Goal: Task Accomplishment & Management: Complete application form

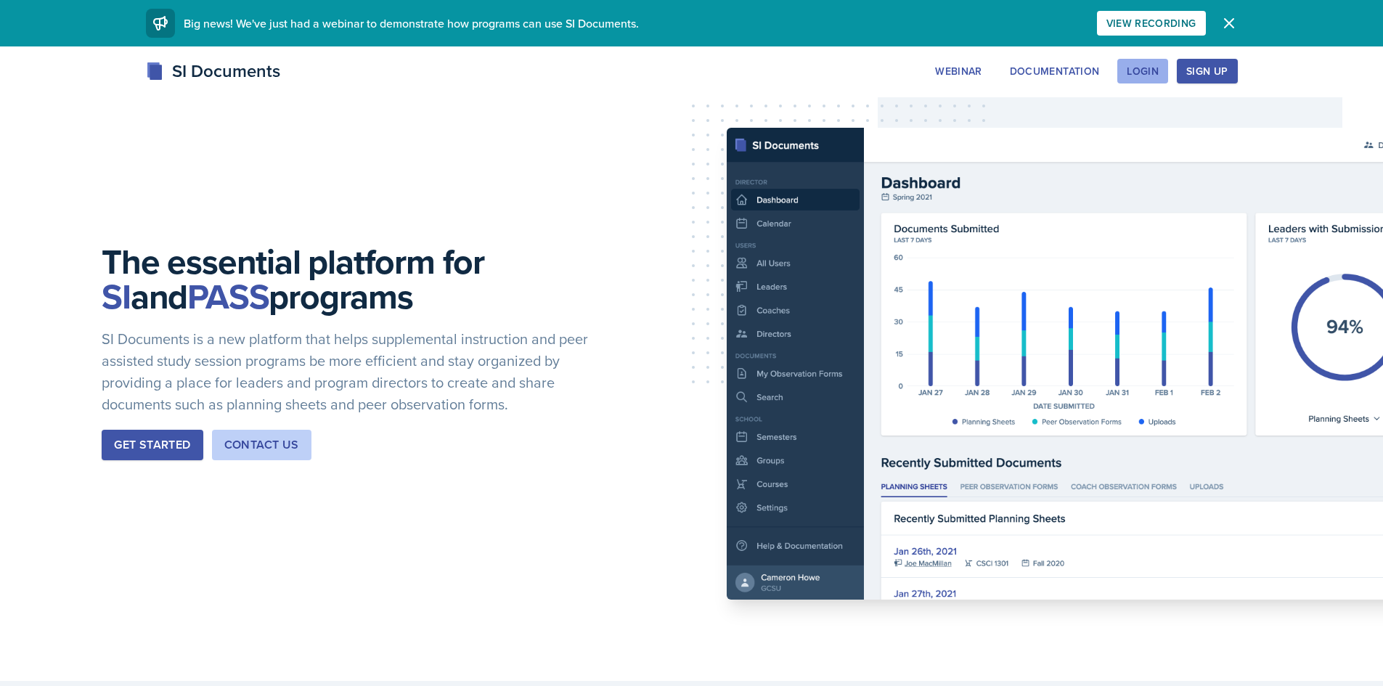
click at [1166, 66] on button "Login" at bounding box center [1142, 71] width 51 height 25
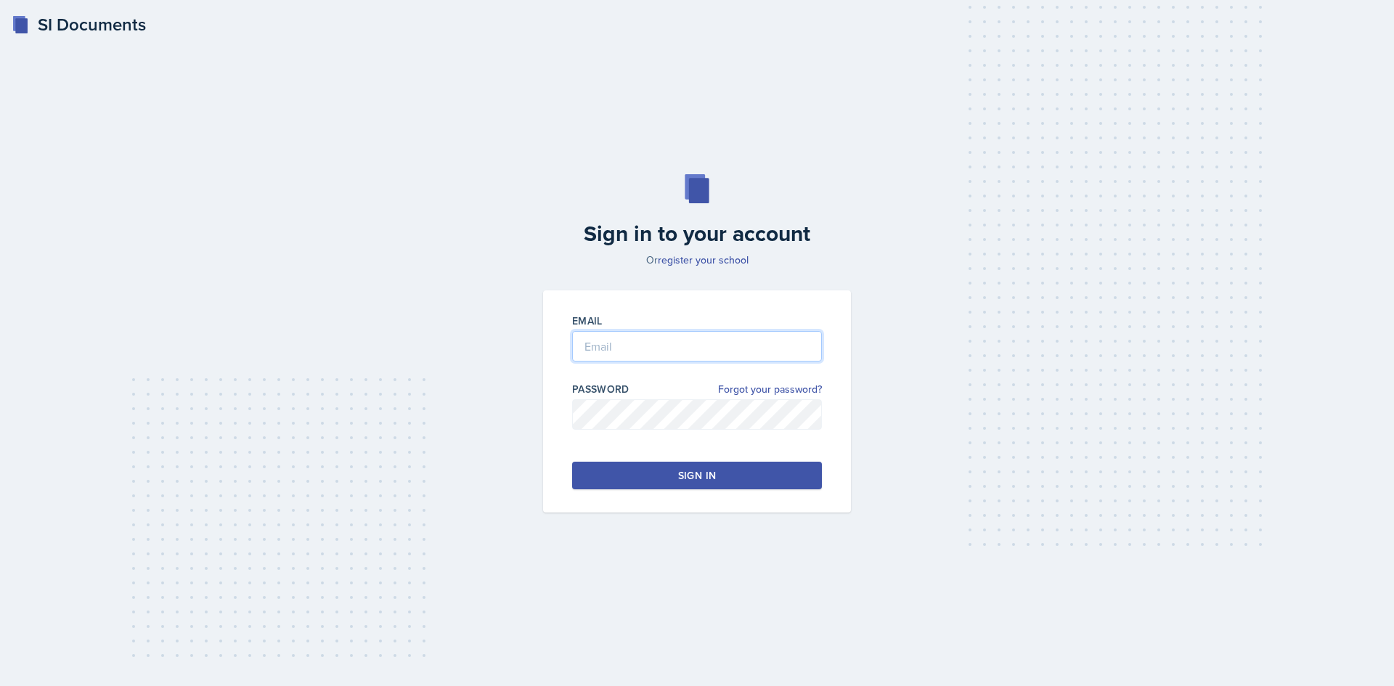
click at [697, 351] on input "email" at bounding box center [697, 346] width 250 height 30
type input "[EMAIL_ADDRESS][DOMAIN_NAME]"
click at [711, 478] on div "Sign in" at bounding box center [697, 475] width 38 height 15
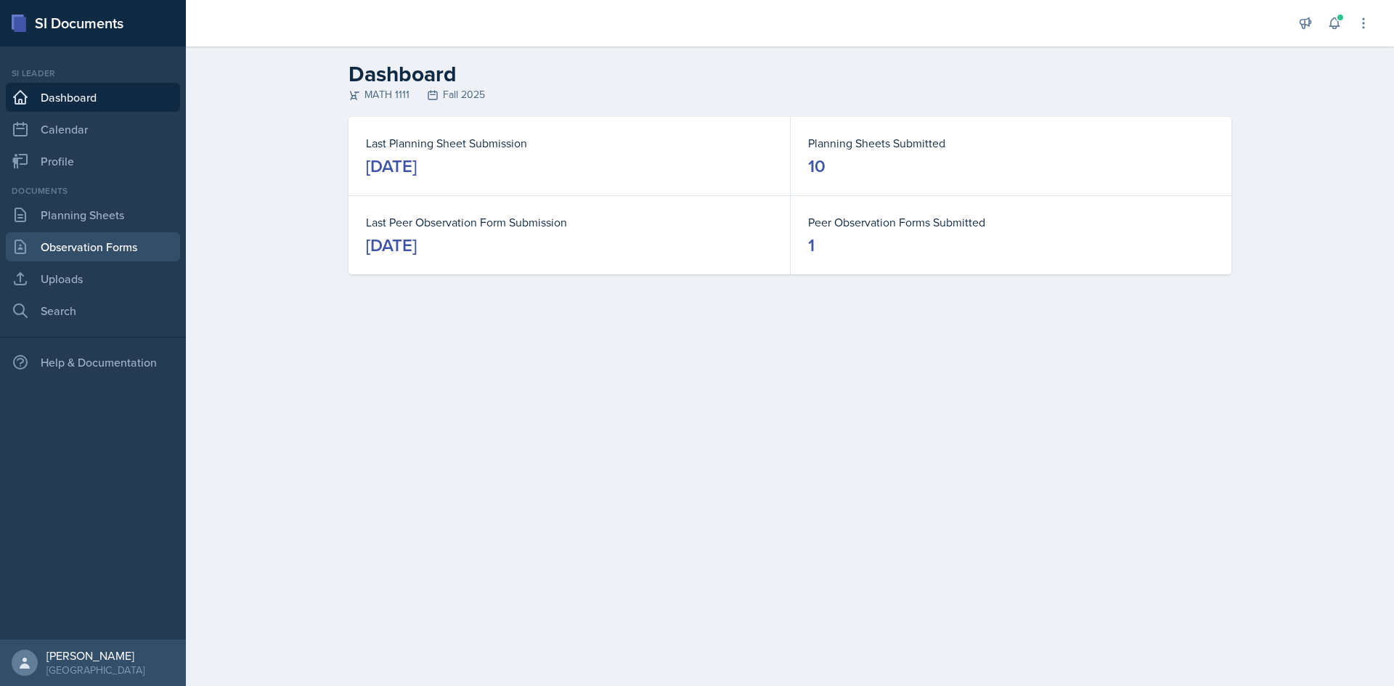
click at [86, 238] on link "Observation Forms" at bounding box center [93, 246] width 174 height 29
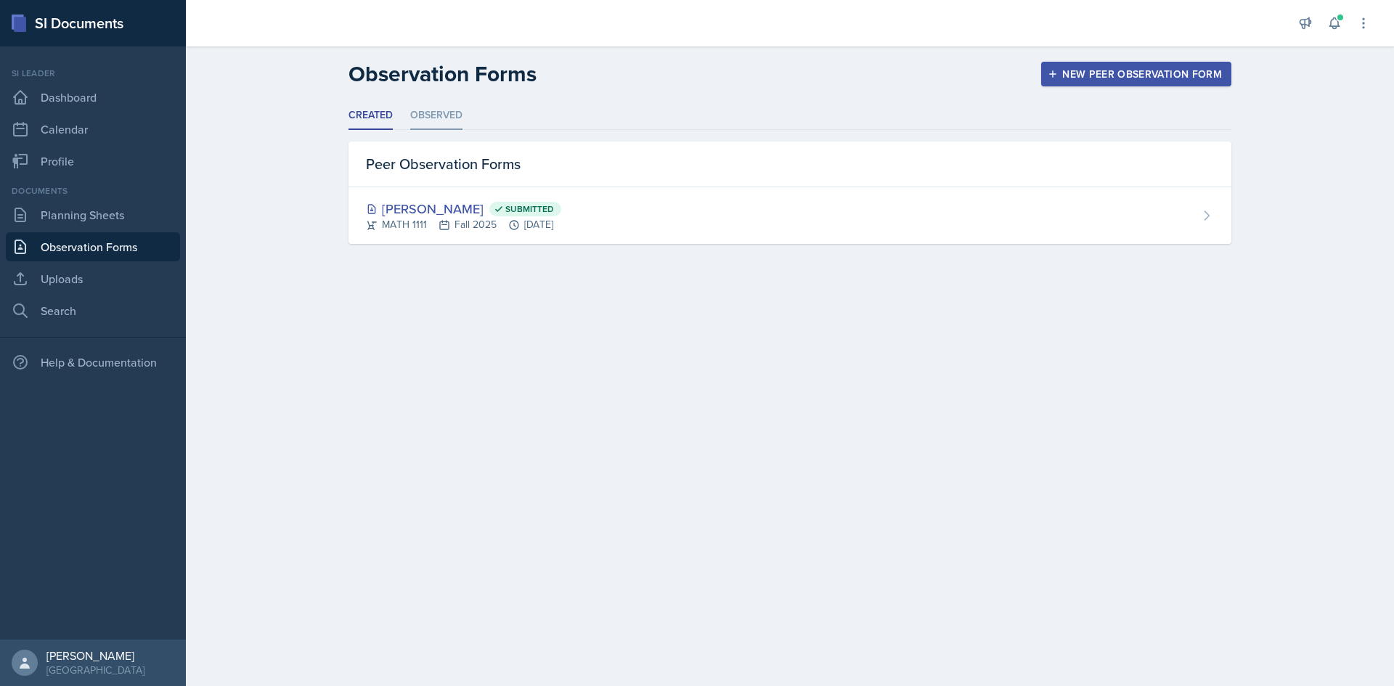
click at [421, 126] on li "Observed" at bounding box center [436, 116] width 52 height 28
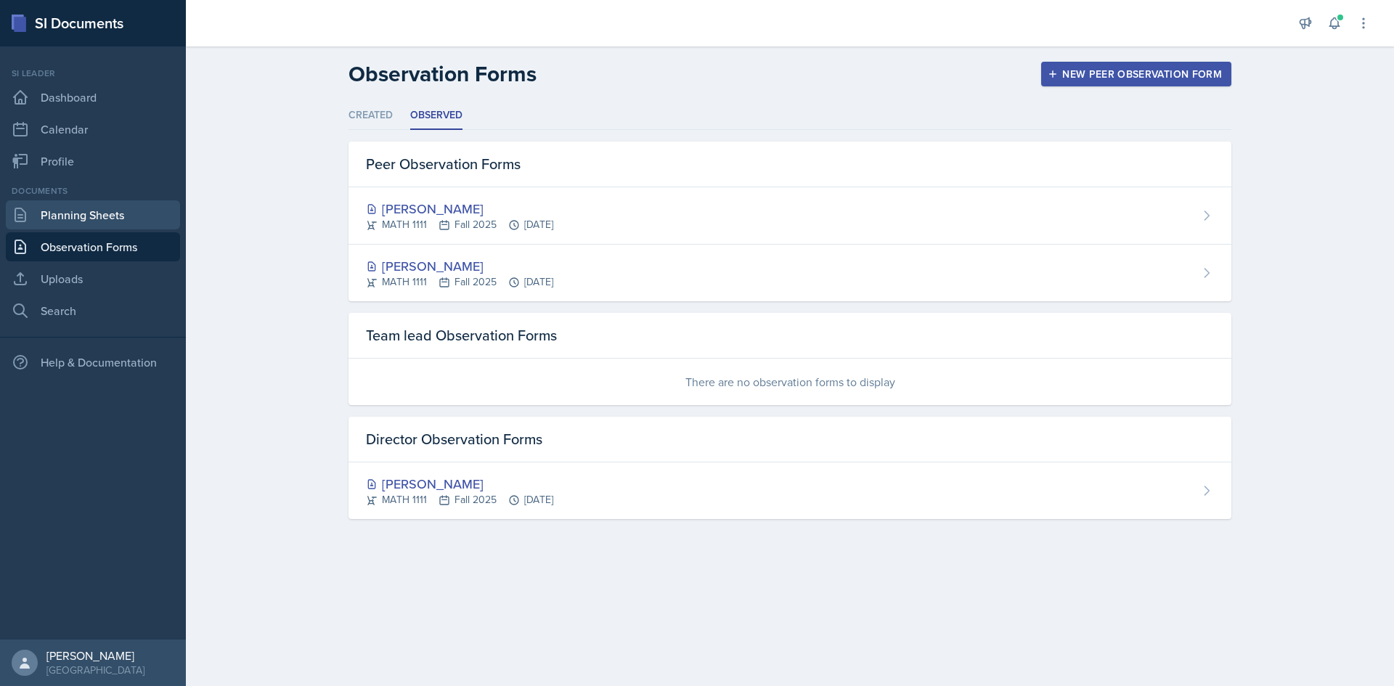
click at [107, 221] on link "Planning Sheets" at bounding box center [93, 214] width 174 height 29
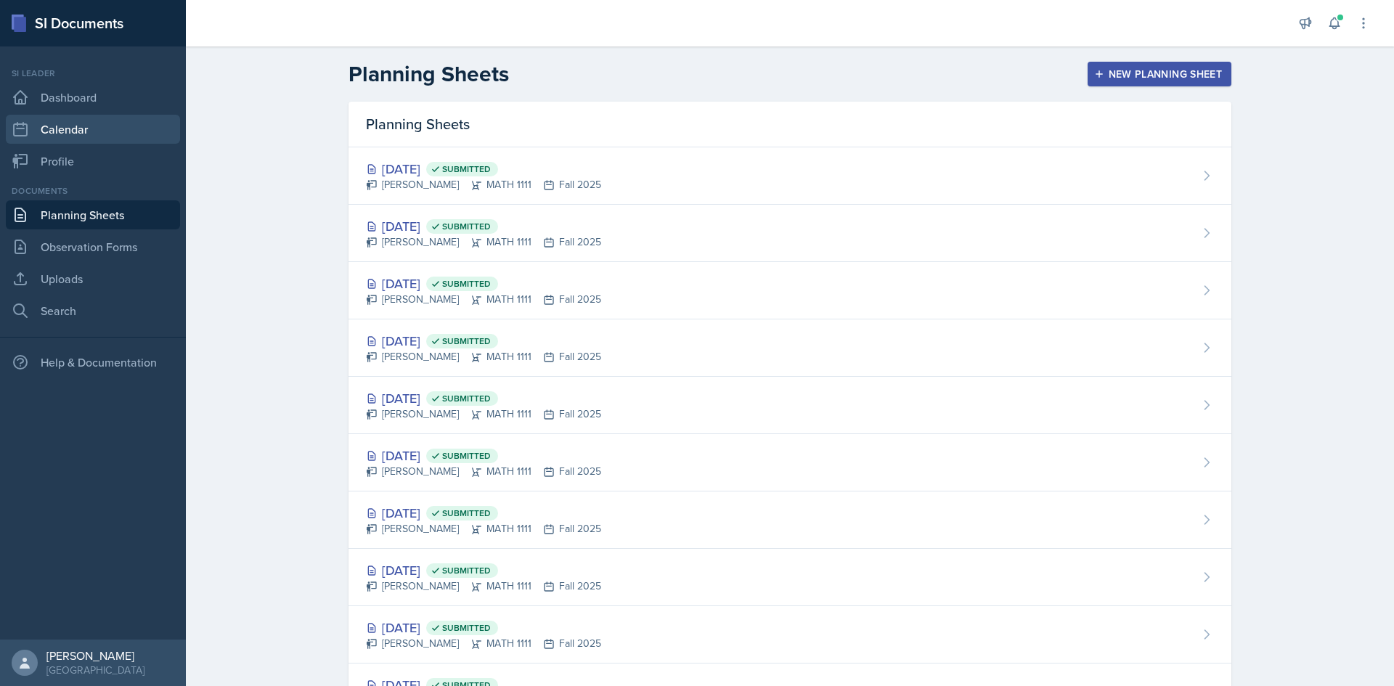
click at [102, 125] on link "Calendar" at bounding box center [93, 129] width 174 height 29
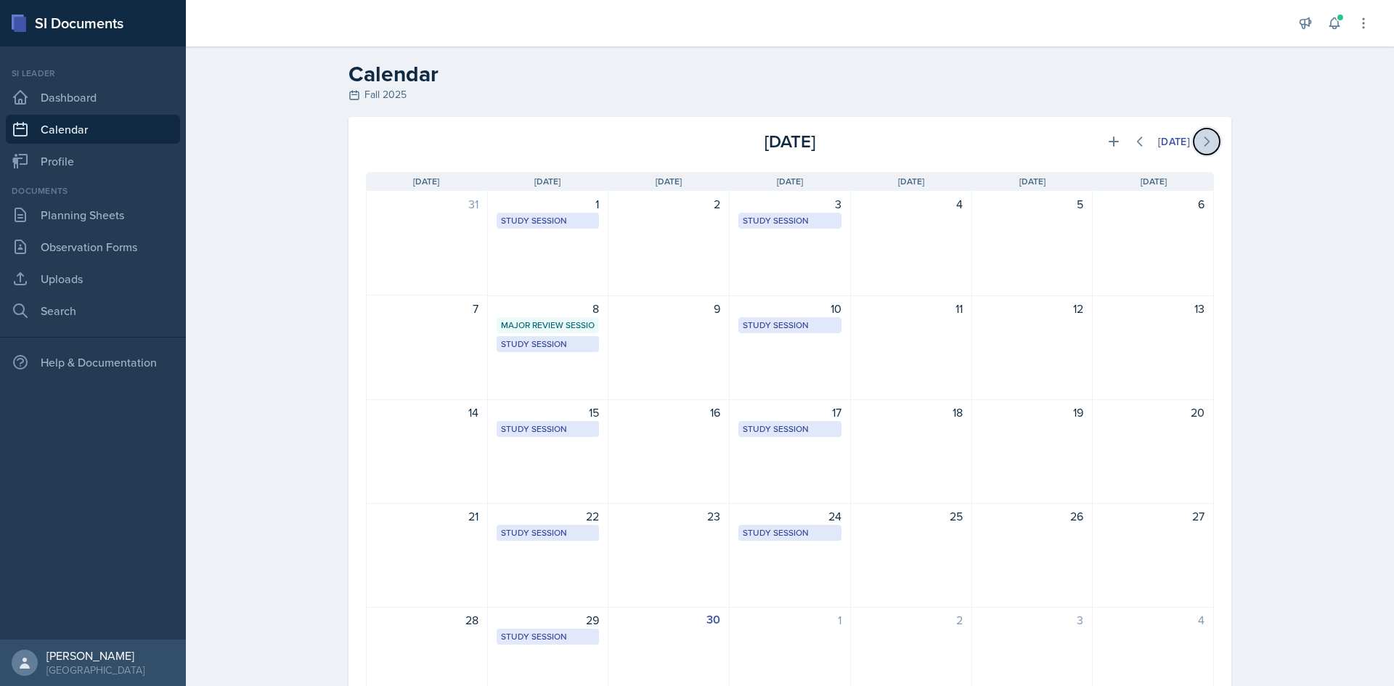
click at [1205, 139] on icon at bounding box center [1206, 141] width 15 height 15
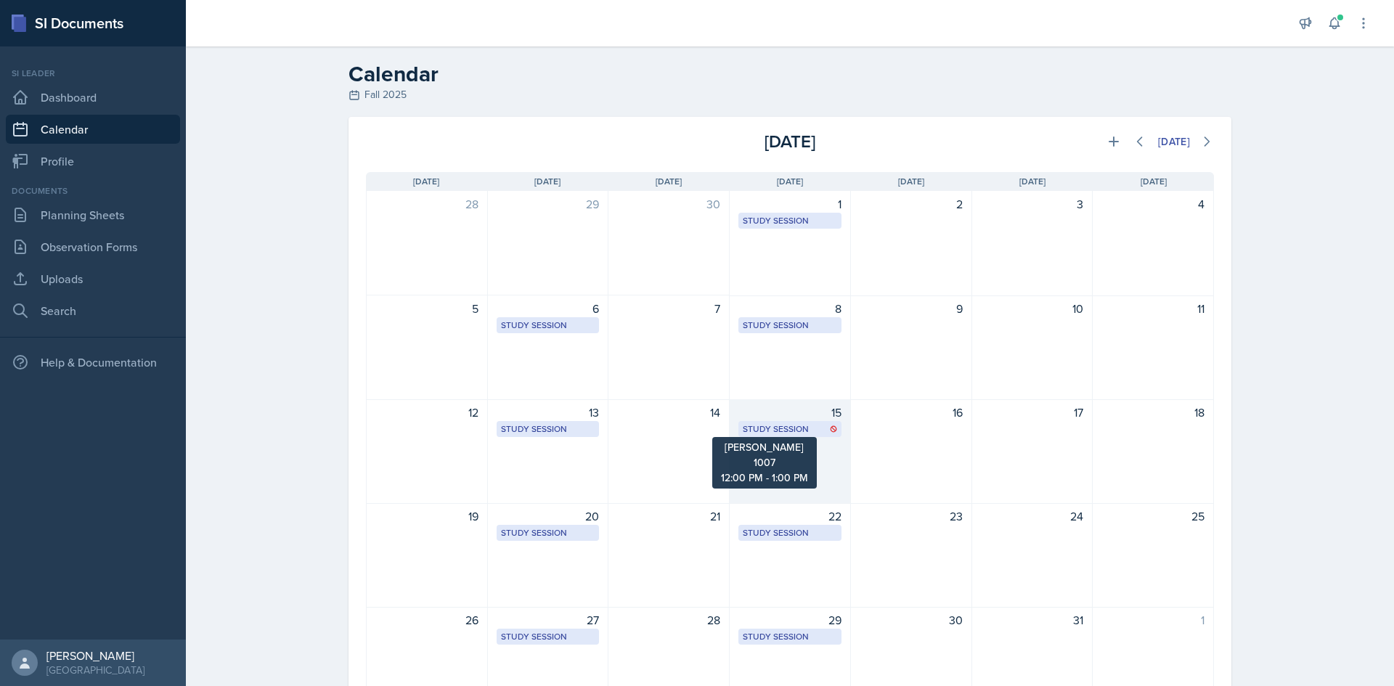
click at [794, 431] on div "Study Session" at bounding box center [790, 429] width 94 height 13
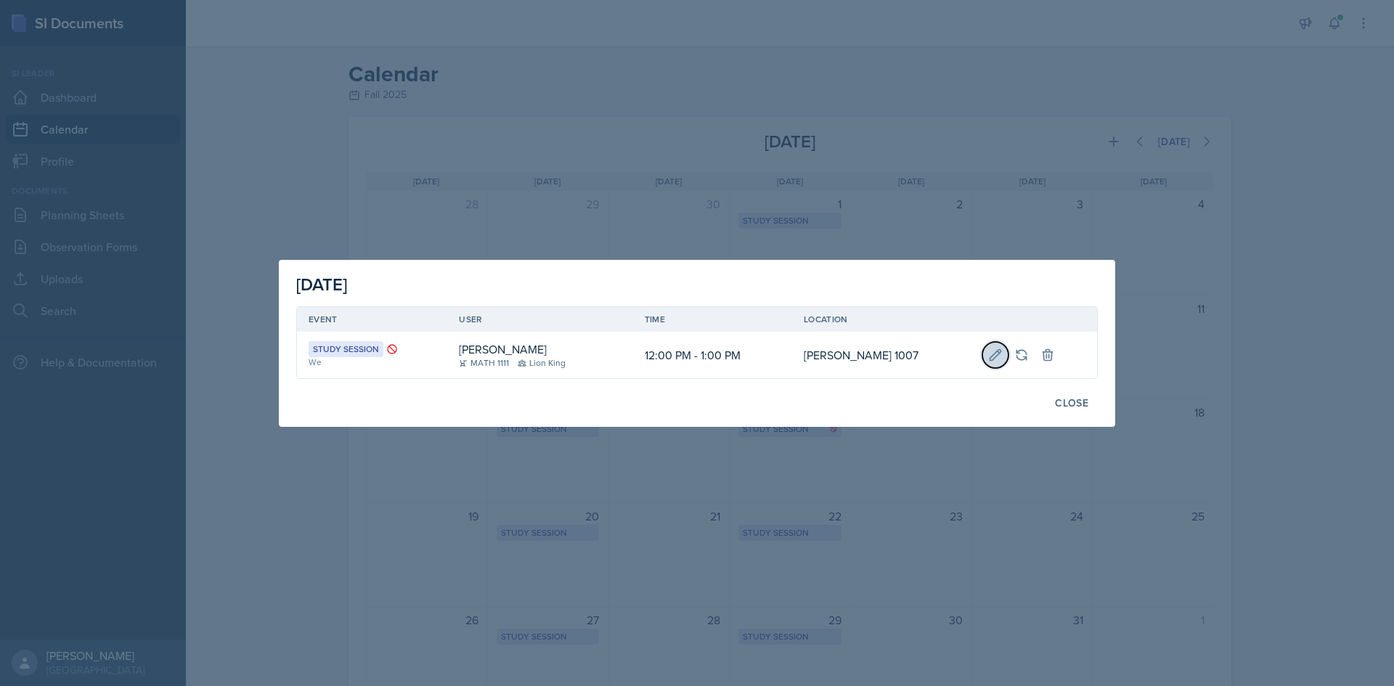
click at [992, 349] on icon at bounding box center [995, 354] width 11 height 11
select select "12"
select select "0"
select select "PM"
select select "1"
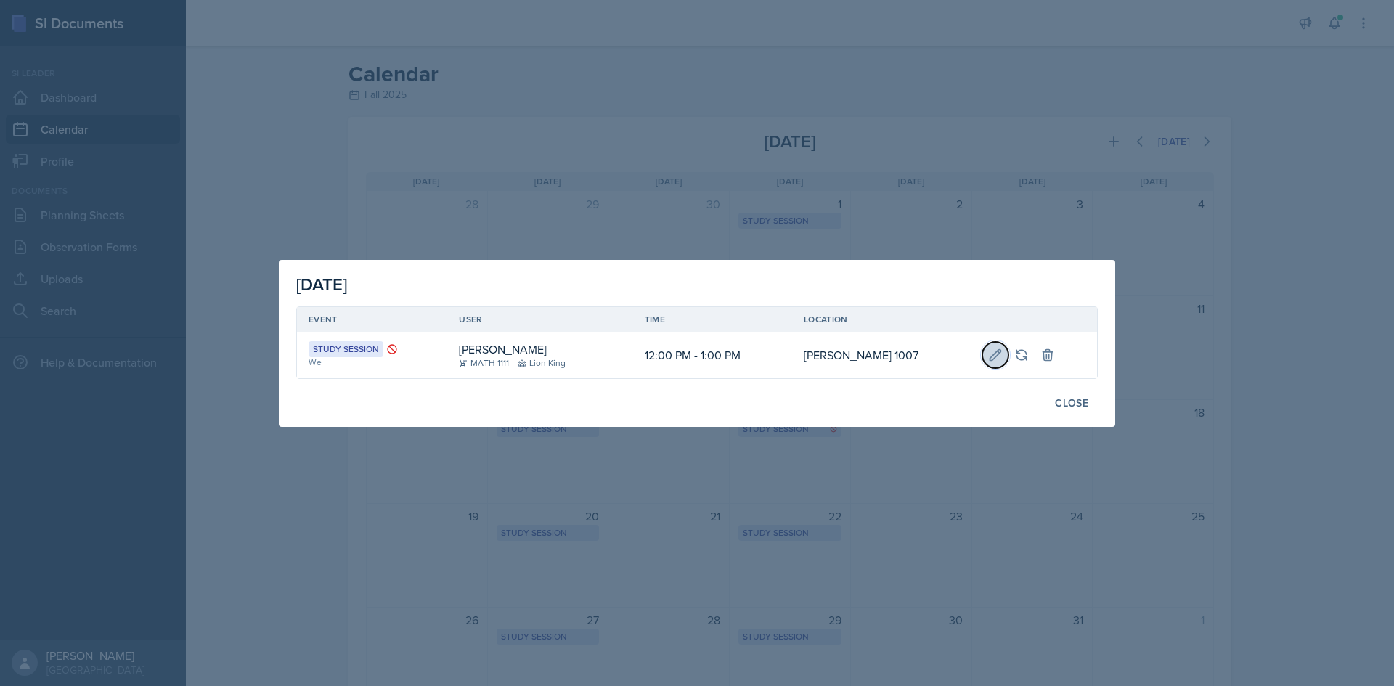
select select "0"
select select "PM"
type input "[PERSON_NAME] 1007"
select select "d66089cd-5ee7-4f89-a345-f1bdd1643066"
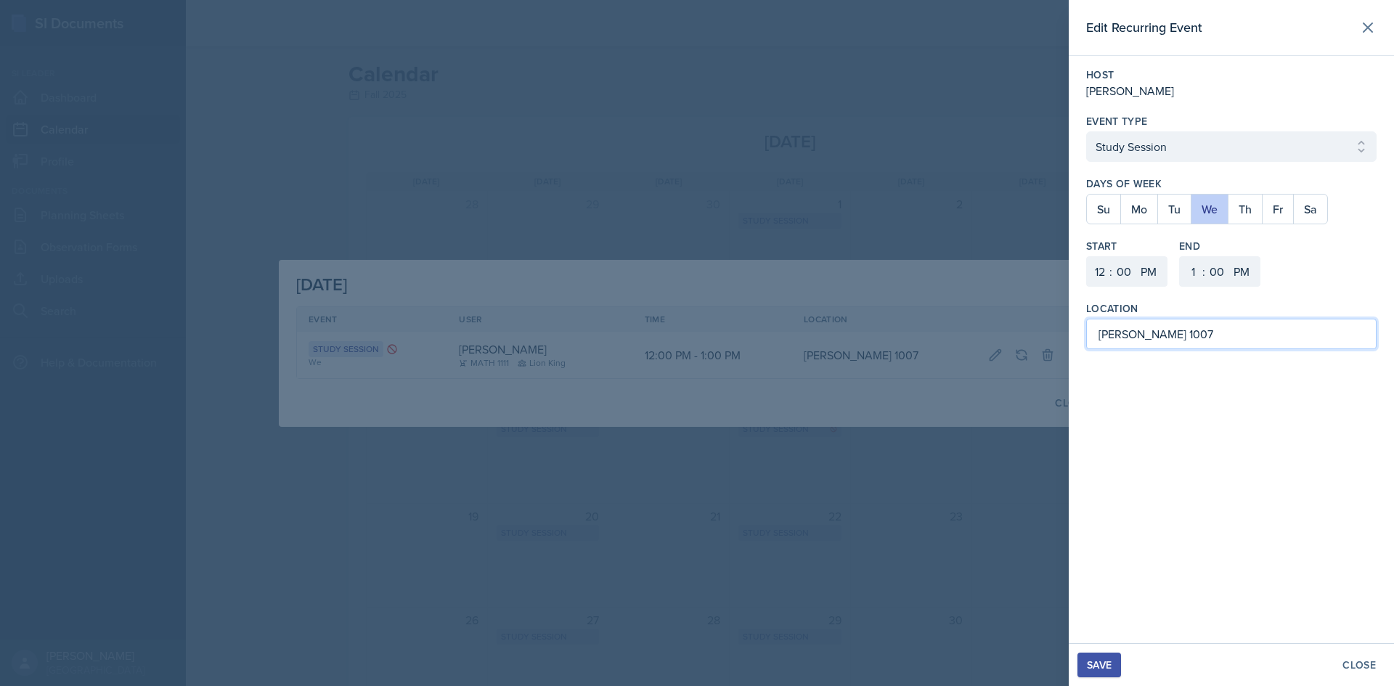
click at [1179, 329] on input "[PERSON_NAME] 1007" at bounding box center [1231, 334] width 290 height 30
click at [667, 406] on div at bounding box center [697, 343] width 1394 height 686
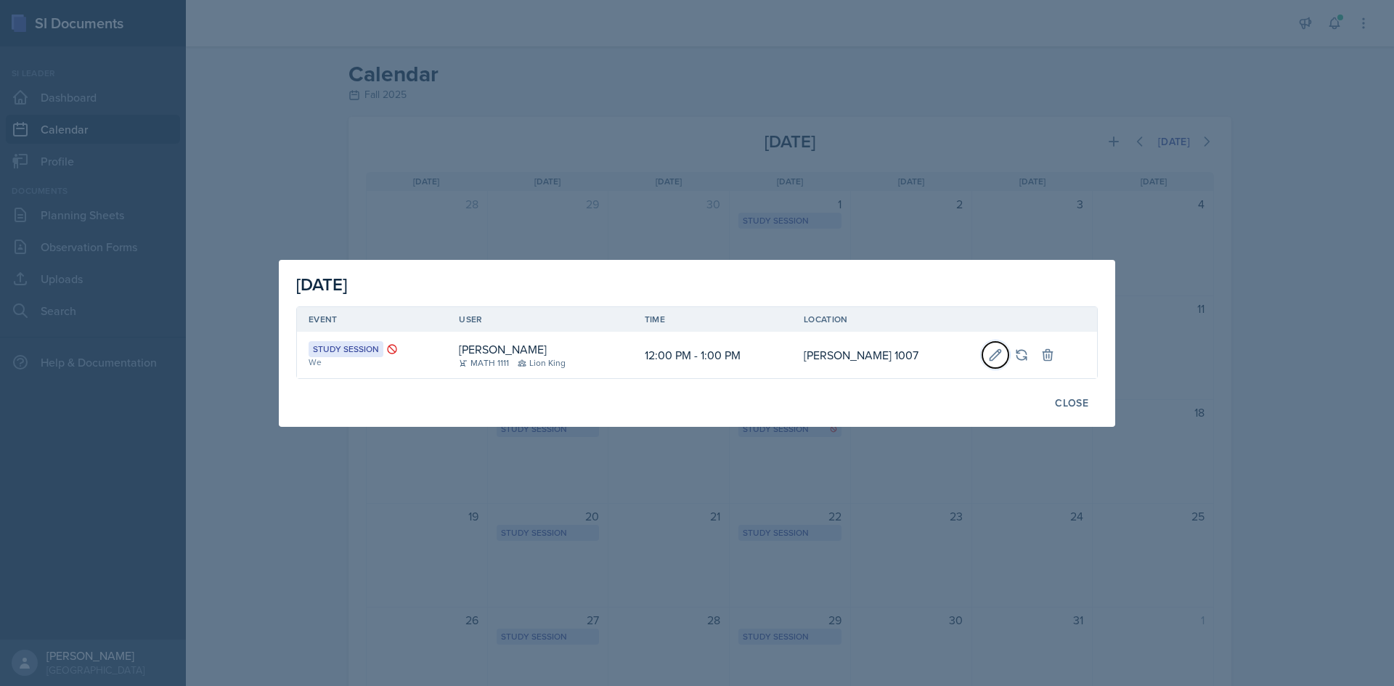
click at [988, 352] on icon at bounding box center [995, 355] width 15 height 15
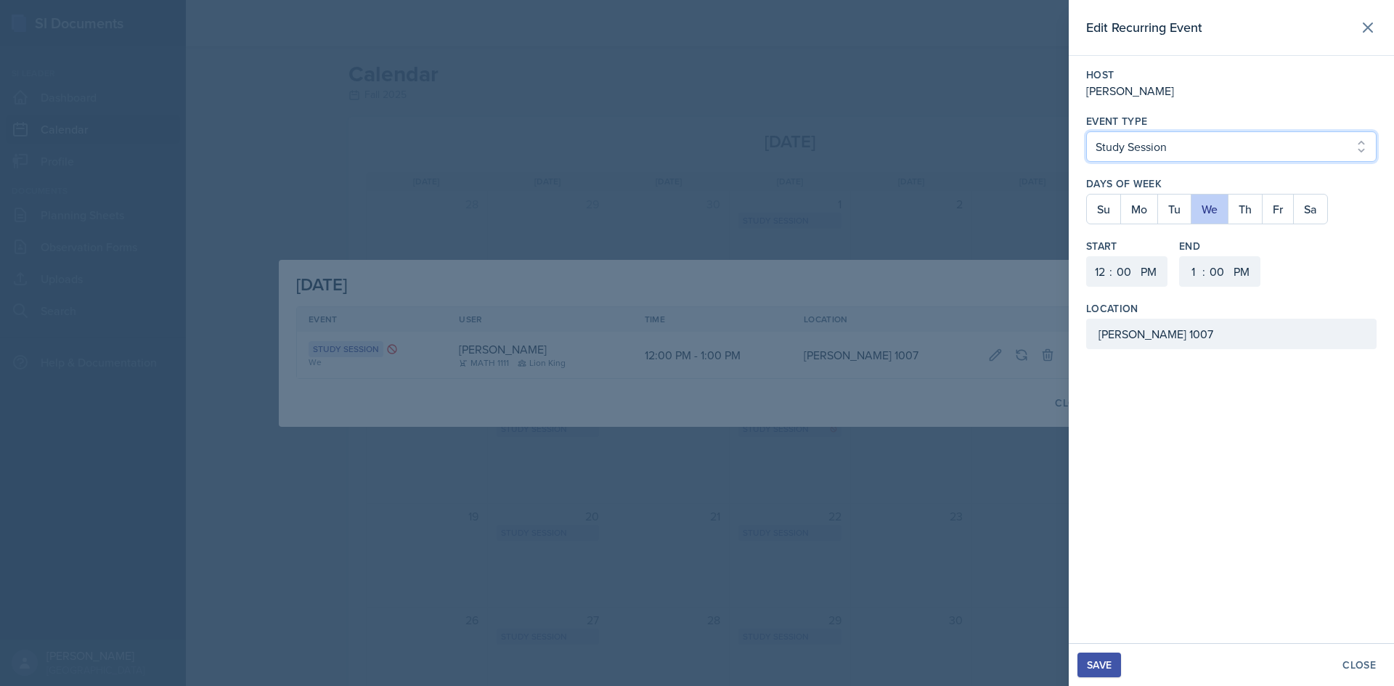
click at [1175, 149] on select "Select Event Type Study Session Major Review Session" at bounding box center [1231, 146] width 290 height 30
click at [851, 205] on div at bounding box center [697, 343] width 1394 height 686
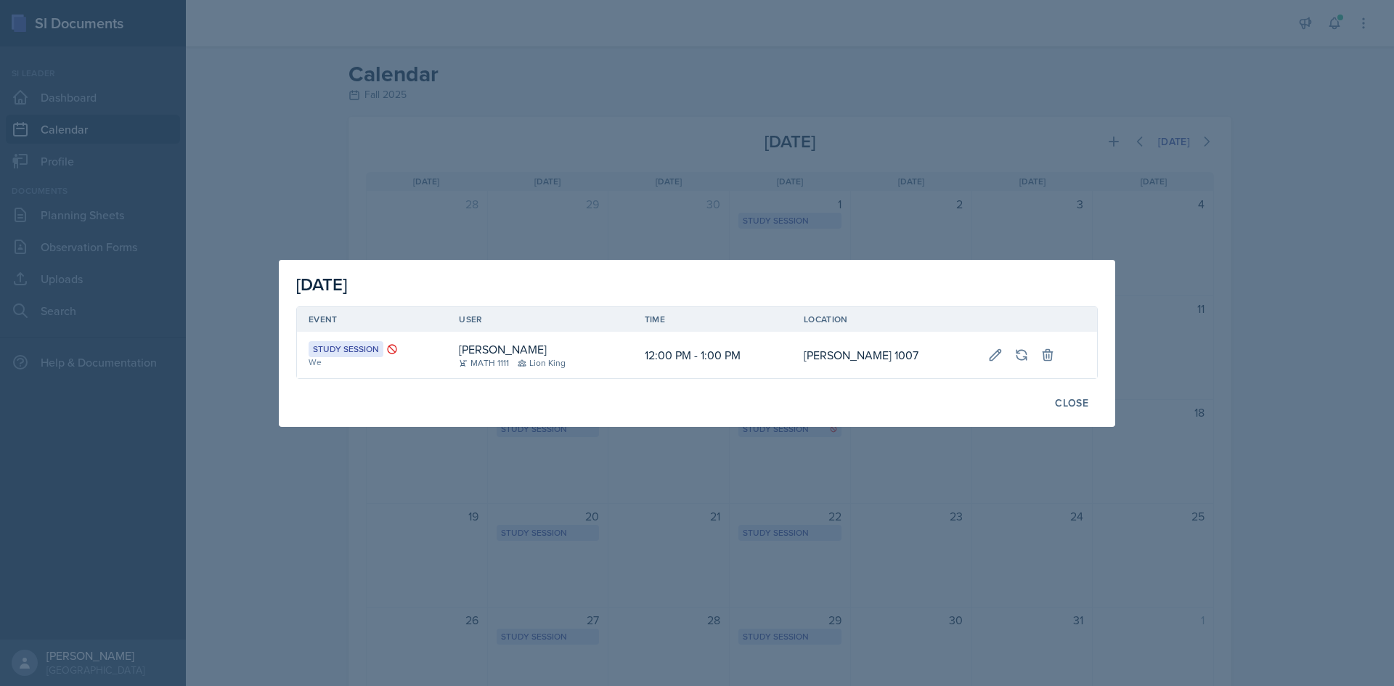
click at [1319, 70] on div at bounding box center [697, 343] width 1394 height 686
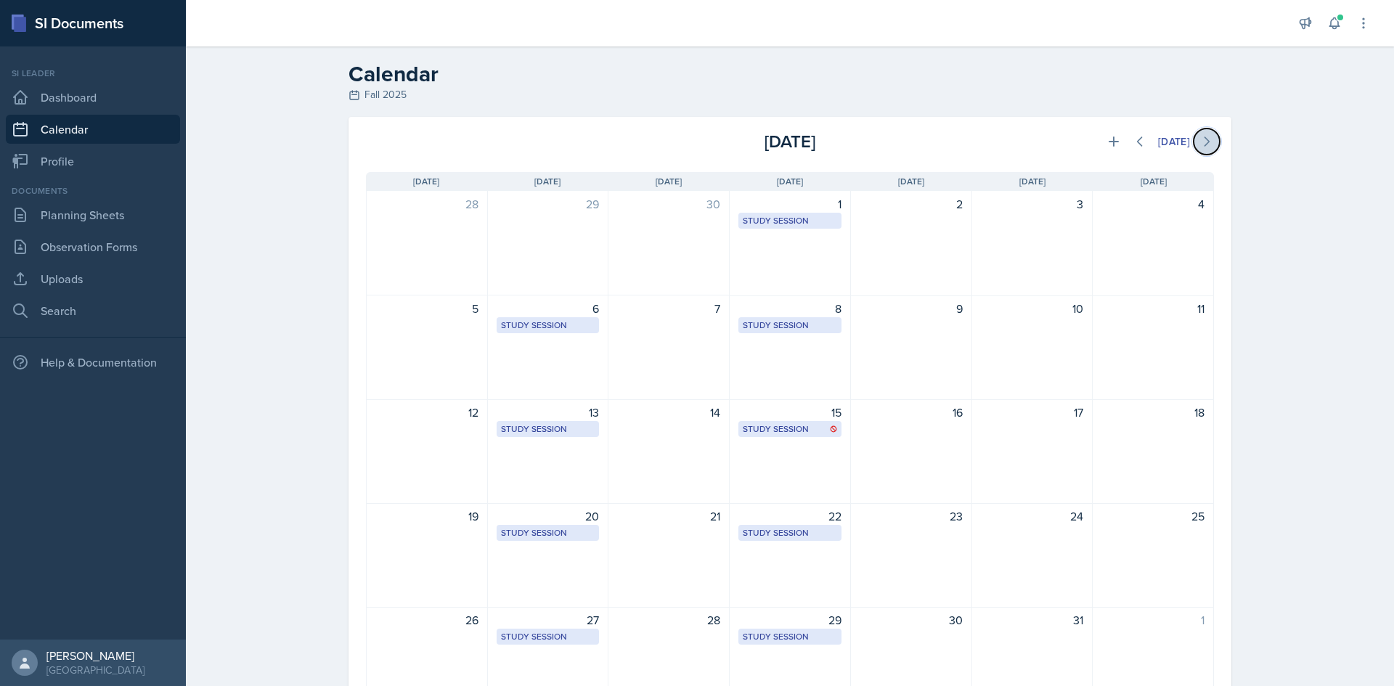
click at [1205, 140] on icon at bounding box center [1206, 141] width 15 height 15
drag, startPoint x: 1217, startPoint y: 140, endPoint x: 1210, endPoint y: 141, distance: 7.3
click at [1217, 141] on div "[DATE] [DATE]" at bounding box center [790, 136] width 883 height 38
click at [1209, 141] on button at bounding box center [1207, 142] width 26 height 26
click at [1208, 141] on icon at bounding box center [1206, 141] width 15 height 15
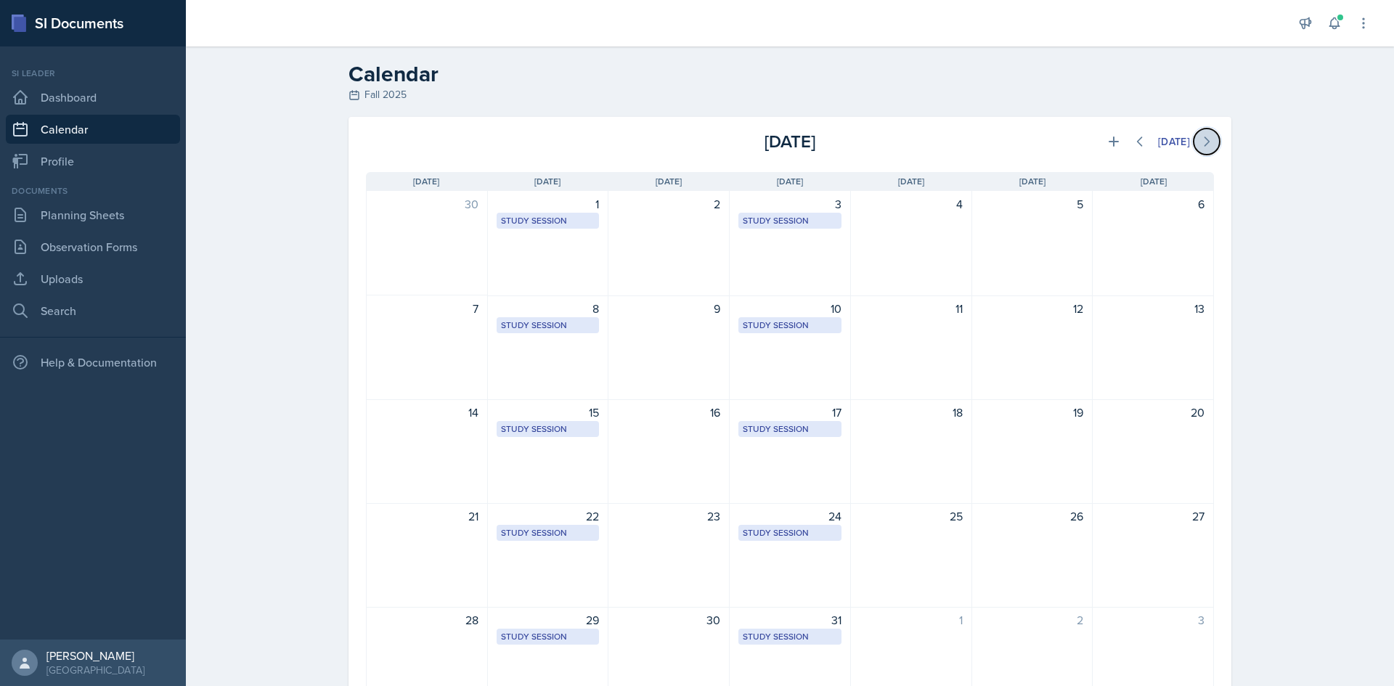
click at [1208, 141] on icon at bounding box center [1206, 141] width 15 height 15
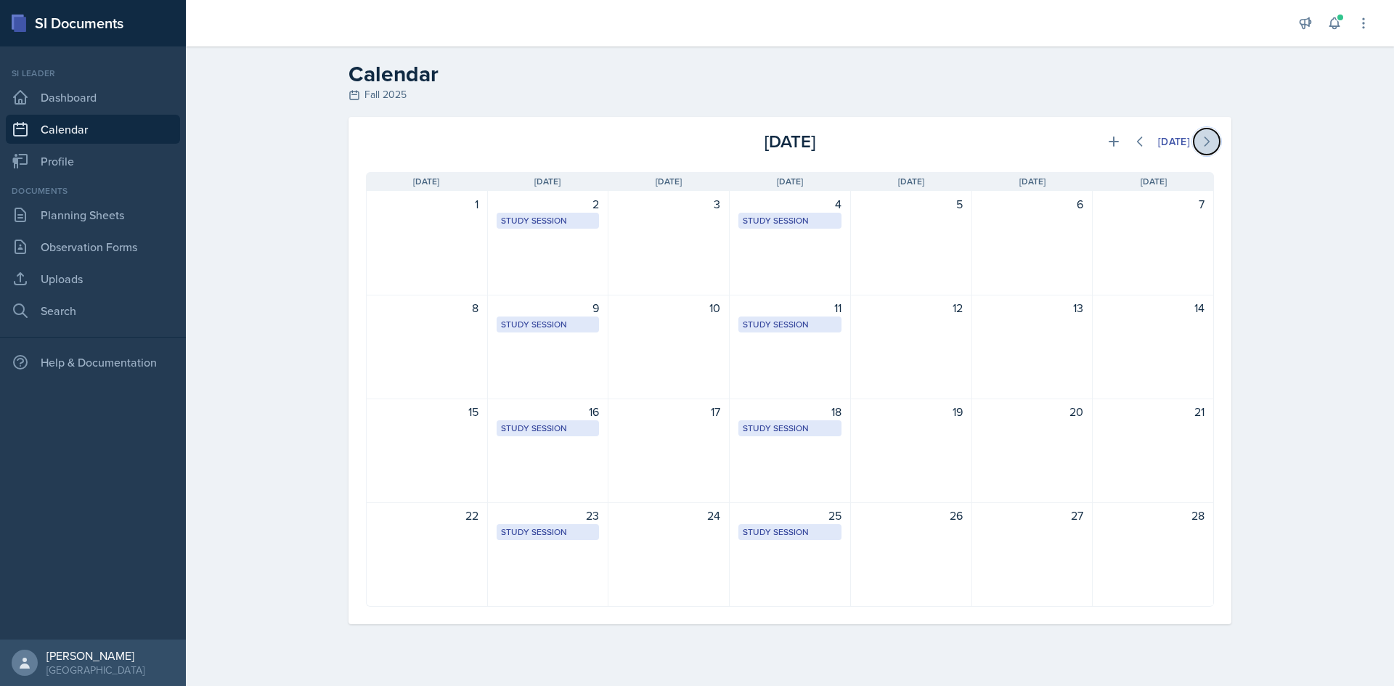
click at [1208, 141] on icon at bounding box center [1207, 141] width 4 height 9
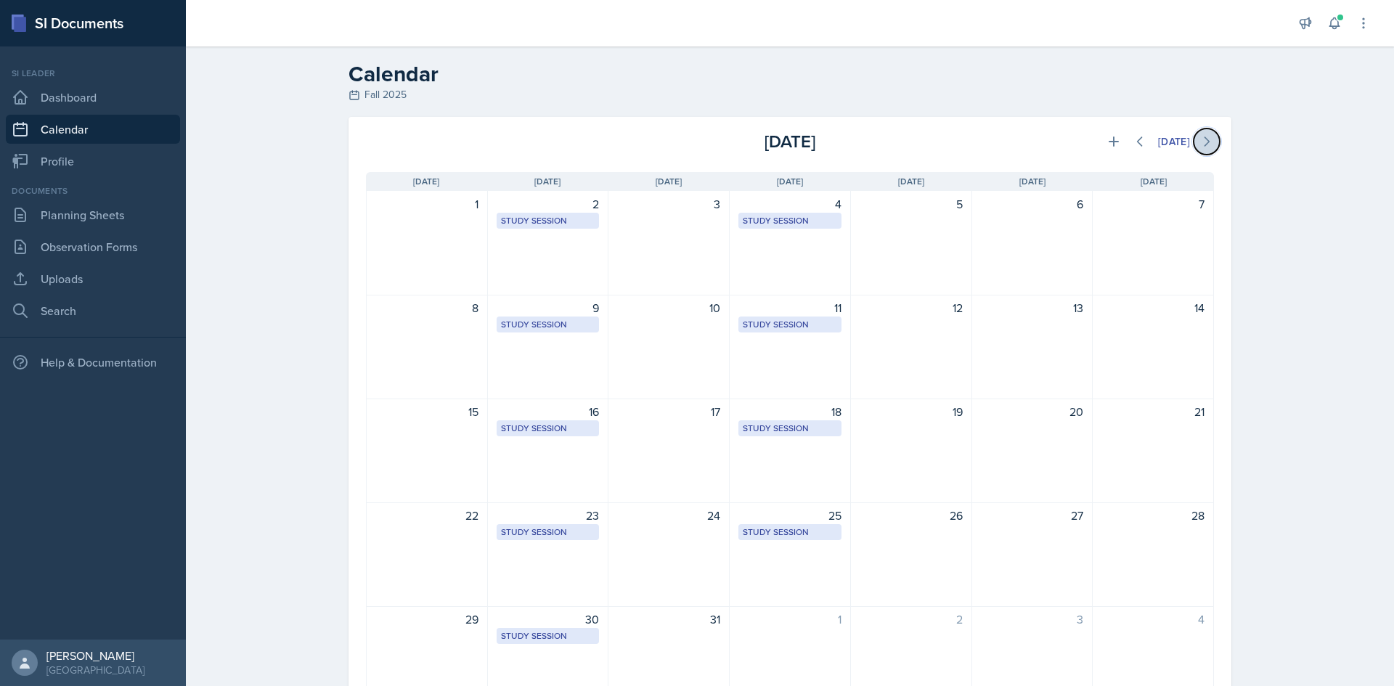
click at [1208, 141] on icon at bounding box center [1206, 141] width 15 height 15
click at [1207, 141] on icon at bounding box center [1206, 141] width 15 height 15
click at [1206, 142] on icon at bounding box center [1206, 141] width 15 height 15
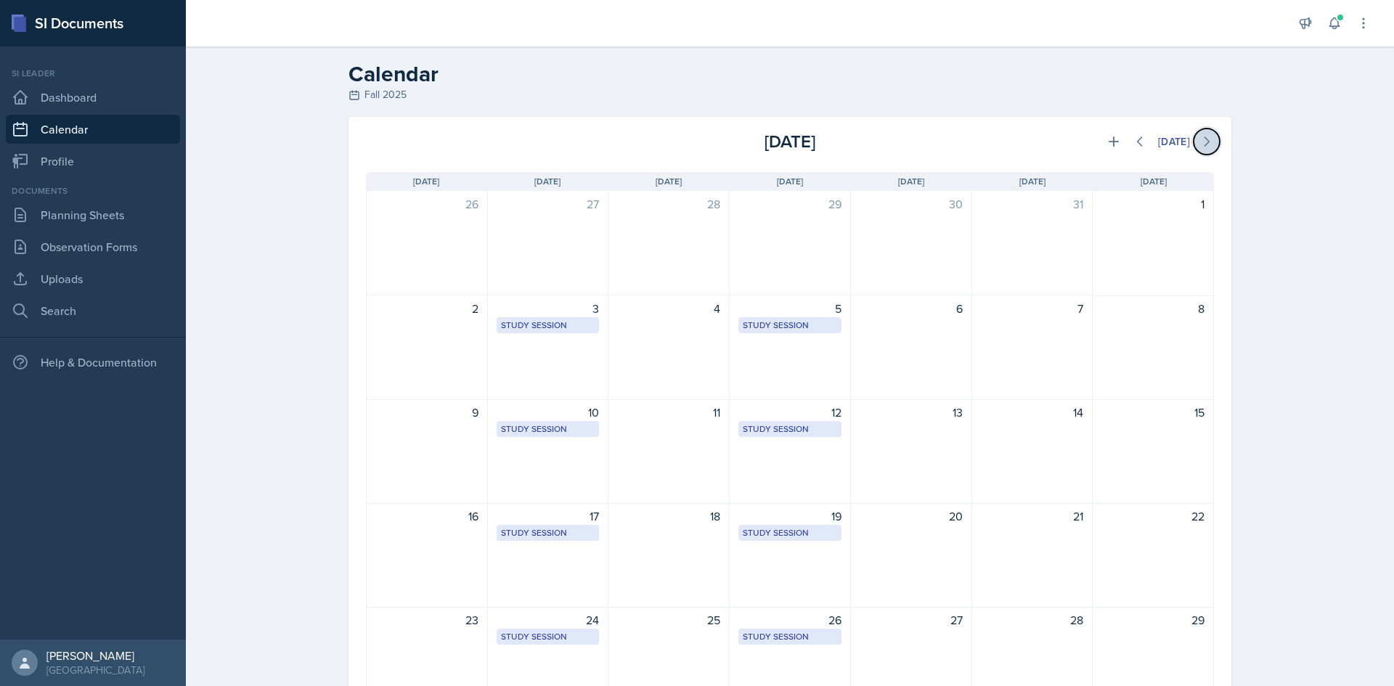
click at [1205, 142] on icon at bounding box center [1206, 141] width 15 height 15
click at [1203, 142] on icon at bounding box center [1206, 141] width 15 height 15
click at [1205, 142] on icon at bounding box center [1207, 141] width 4 height 9
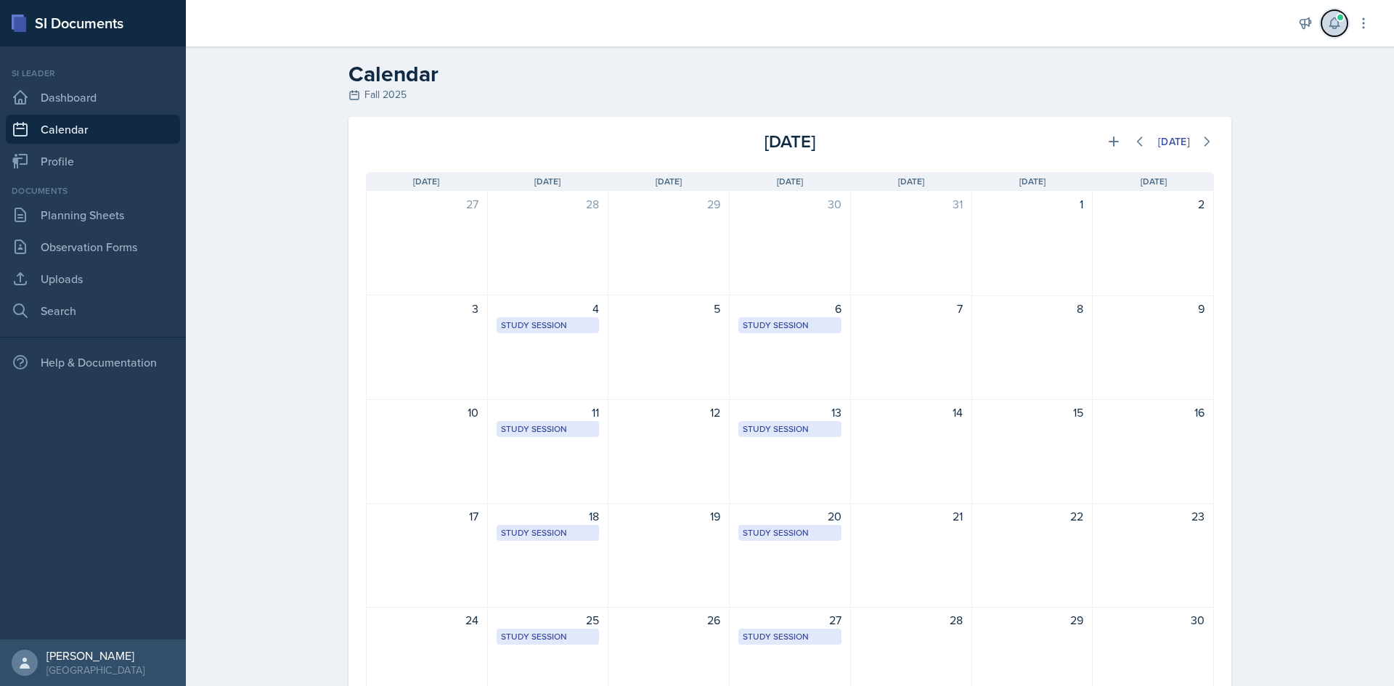
click at [1328, 25] on icon at bounding box center [1334, 23] width 15 height 15
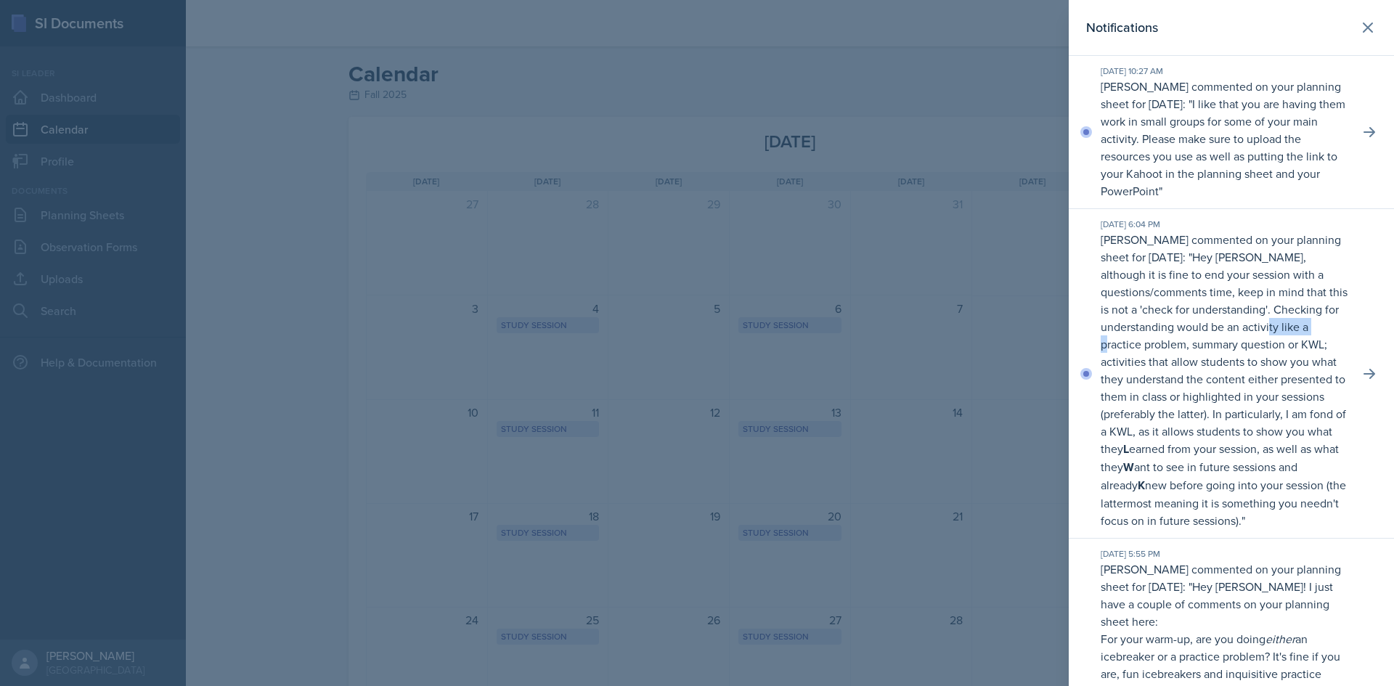
drag, startPoint x: 1162, startPoint y: 343, endPoint x: 1207, endPoint y: 343, distance: 45.0
click at [1207, 343] on p "Hey [PERSON_NAME], although it is fine to end your session with a questions/com…" at bounding box center [1224, 389] width 247 height 280
drag, startPoint x: 1170, startPoint y: 376, endPoint x: 1284, endPoint y: 376, distance: 113.3
click at [1281, 376] on p "Hey [PERSON_NAME], although it is fine to end your session with a questions/com…" at bounding box center [1224, 389] width 247 height 280
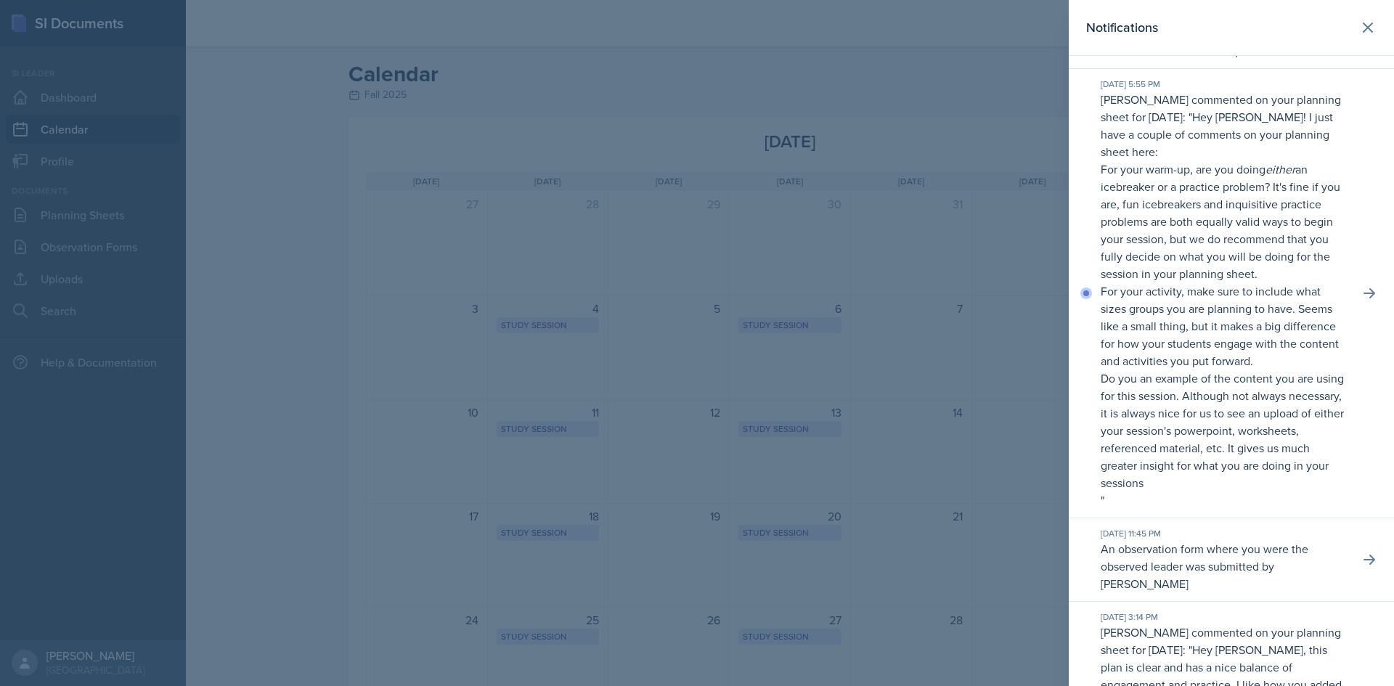
scroll to position [508, 0]
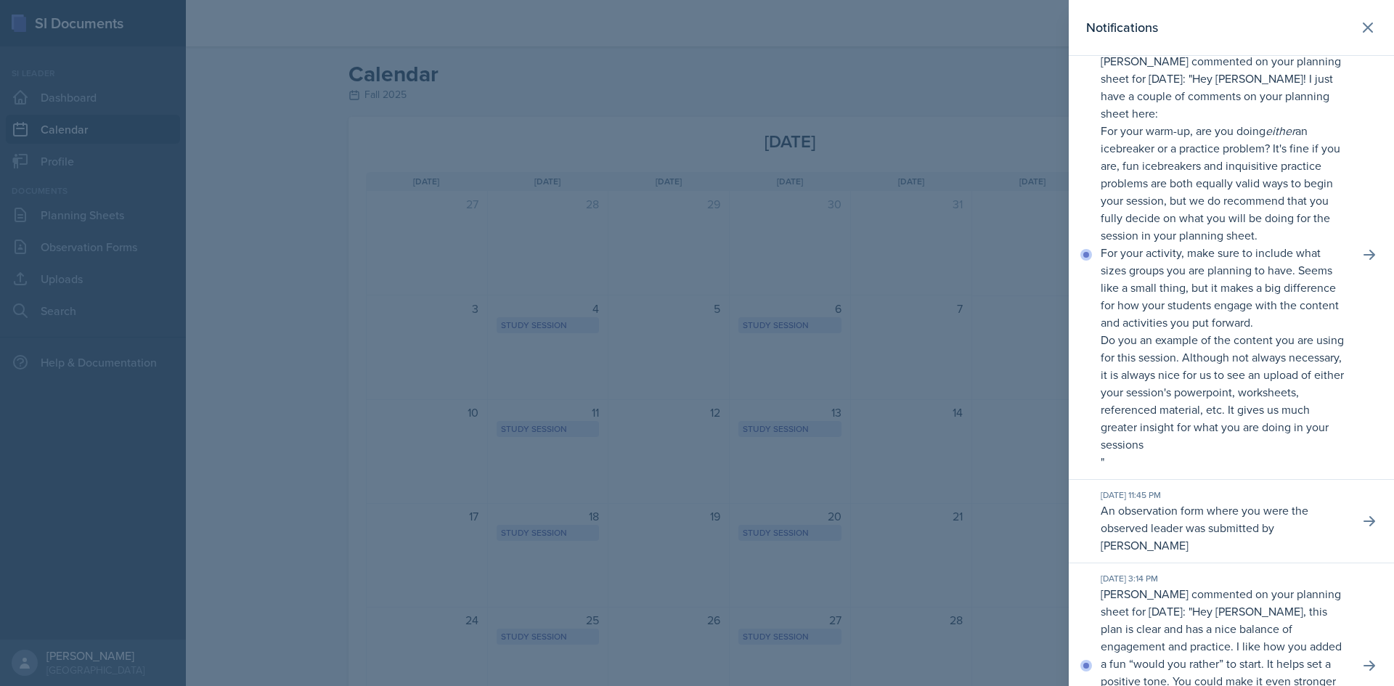
click at [1373, 266] on div "[DATE] 5:55 PM [PERSON_NAME] commented on your planning sheet for [DATE]: " Hey…" at bounding box center [1231, 254] width 325 height 449
click at [1363, 262] on icon at bounding box center [1369, 255] width 15 height 15
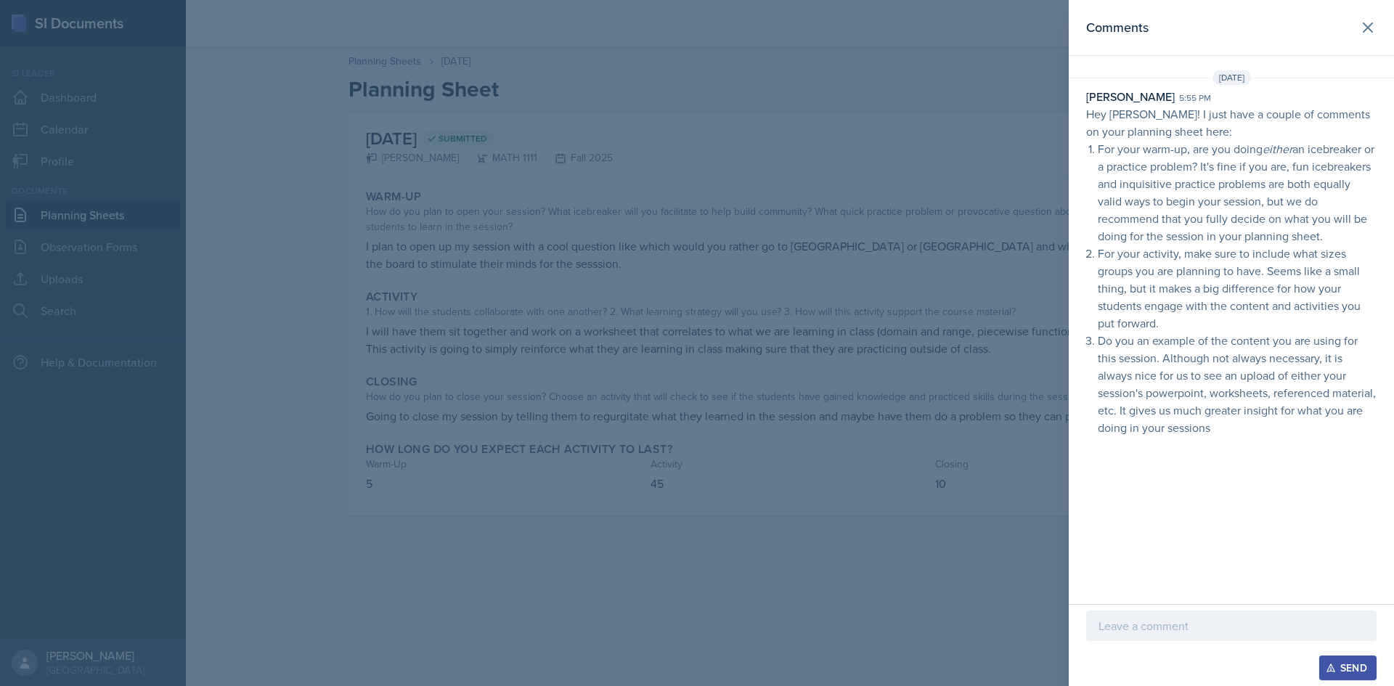
click at [1168, 635] on div at bounding box center [1231, 626] width 290 height 30
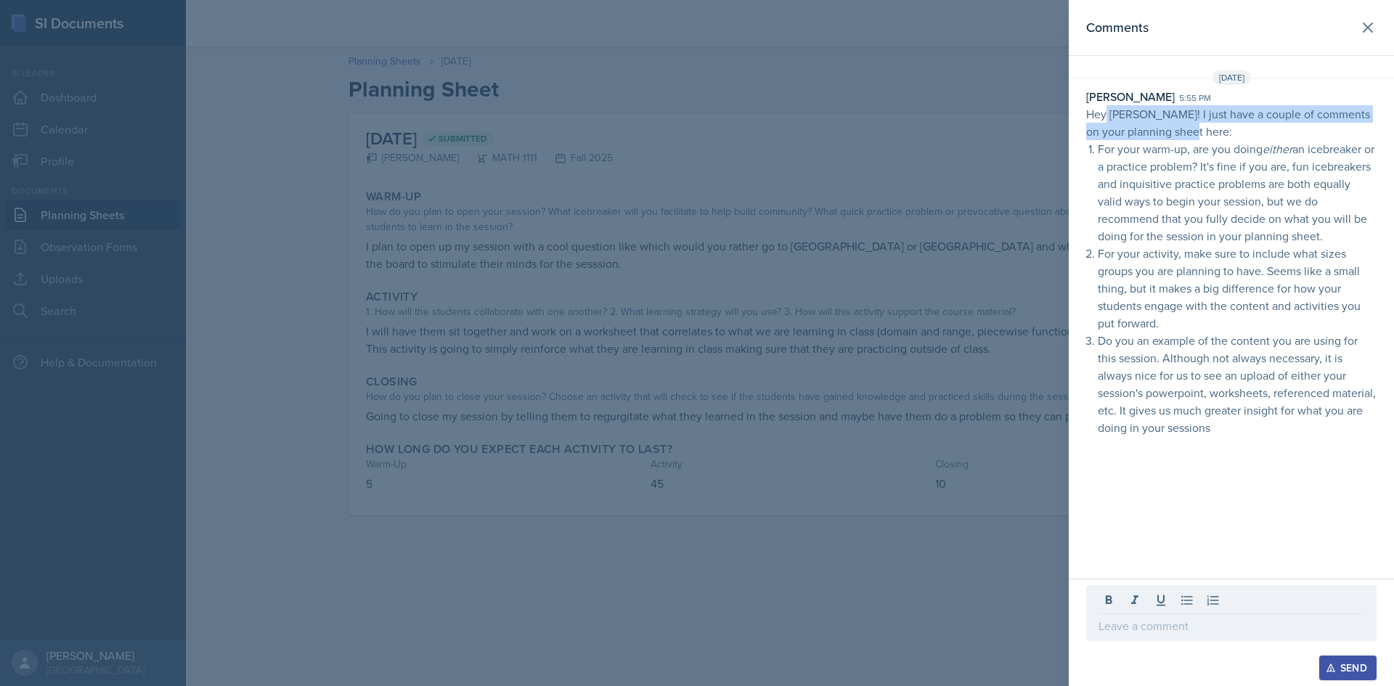
drag, startPoint x: 1129, startPoint y: 121, endPoint x: 1295, endPoint y: 124, distance: 166.3
click at [1295, 124] on p "Hey [PERSON_NAME]! I just have a couple of comments on your planning sheet here:" at bounding box center [1231, 122] width 290 height 35
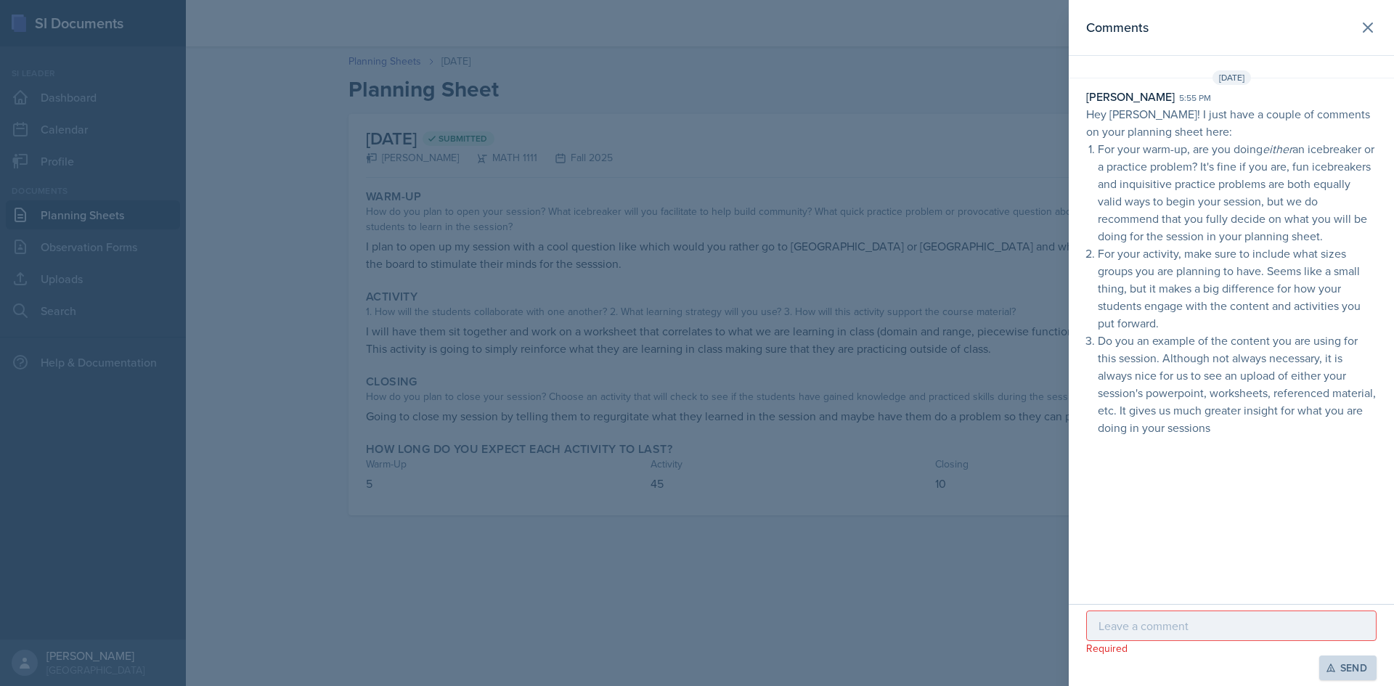
click at [1101, 151] on p "For your warm-up, are you doing either an icebreaker or a practice problem? It'…" at bounding box center [1237, 192] width 279 height 105
drag, startPoint x: 1099, startPoint y: 150, endPoint x: 1191, endPoint y: 168, distance: 93.8
click at [1191, 168] on p "For your warm-up, are you doing either an icebreaker or a practice problem? It'…" at bounding box center [1237, 192] width 279 height 105
click at [1144, 626] on p at bounding box center [1232, 625] width 266 height 17
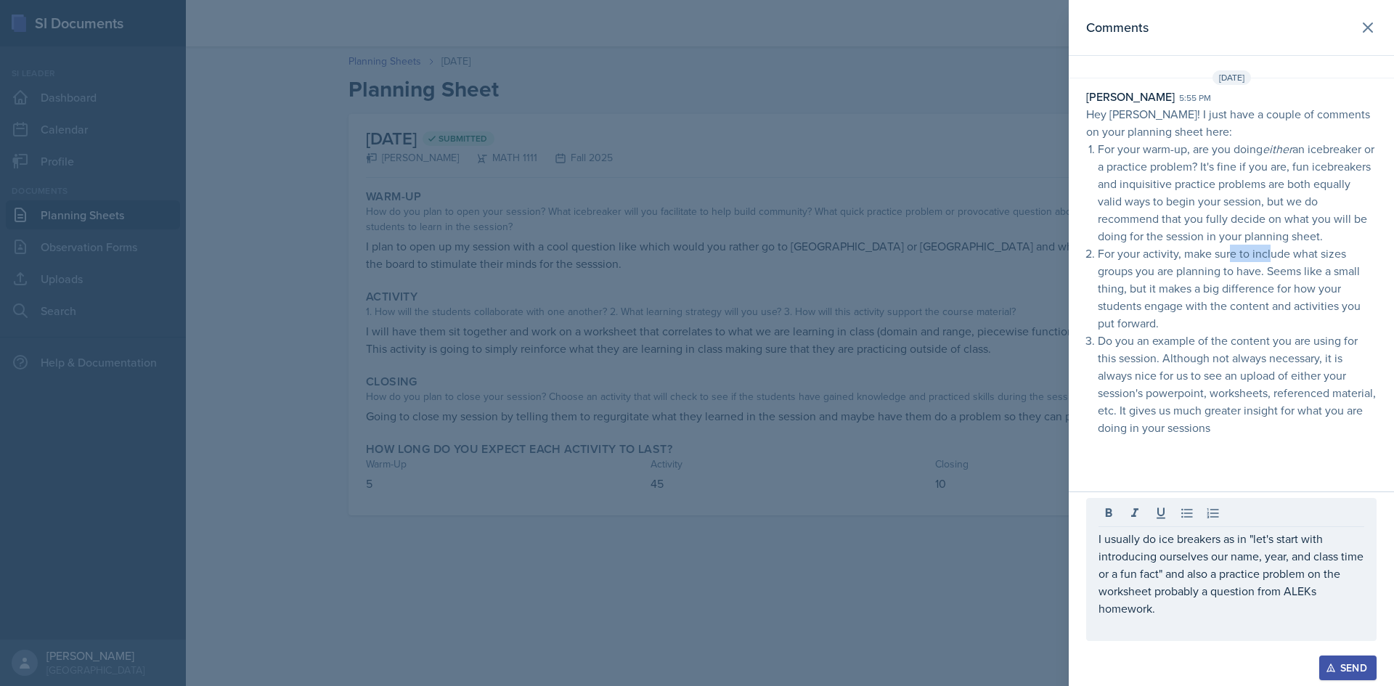
drag, startPoint x: 1258, startPoint y: 248, endPoint x: 1271, endPoint y: 248, distance: 12.3
click at [1271, 248] on p "For your activity, make sure to include what sizes groups you are planning to h…" at bounding box center [1237, 288] width 279 height 87
drag, startPoint x: 1180, startPoint y: 266, endPoint x: 1277, endPoint y: 265, distance: 97.3
click at [1279, 266] on p "For your activity, make sure to include what sizes groups you are planning to h…" at bounding box center [1237, 288] width 279 height 87
drag, startPoint x: 1166, startPoint y: 285, endPoint x: 1250, endPoint y: 285, distance: 84.2
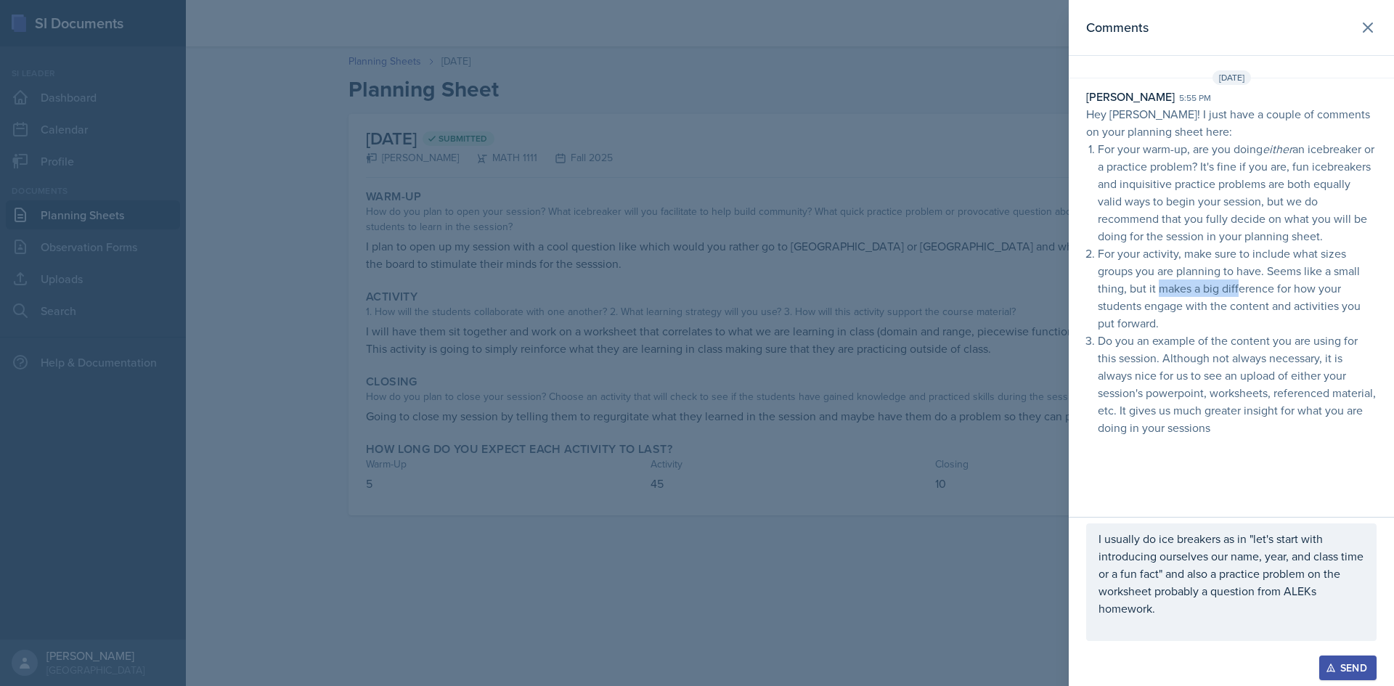
click at [1250, 285] on p "For your activity, make sure to include what sizes groups you are planning to h…" at bounding box center [1237, 288] width 279 height 87
drag, startPoint x: 1175, startPoint y: 305, endPoint x: 1266, endPoint y: 300, distance: 90.9
click at [1266, 300] on p "For your activity, make sure to include what sizes groups you are planning to h…" at bounding box center [1237, 288] width 279 height 87
click at [1267, 311] on p "For your activity, make sure to include what sizes groups you are planning to h…" at bounding box center [1237, 288] width 279 height 87
click at [1174, 603] on p "I usually do ice breakers as in "let's start with introducing ourselves our nam…" at bounding box center [1232, 573] width 266 height 87
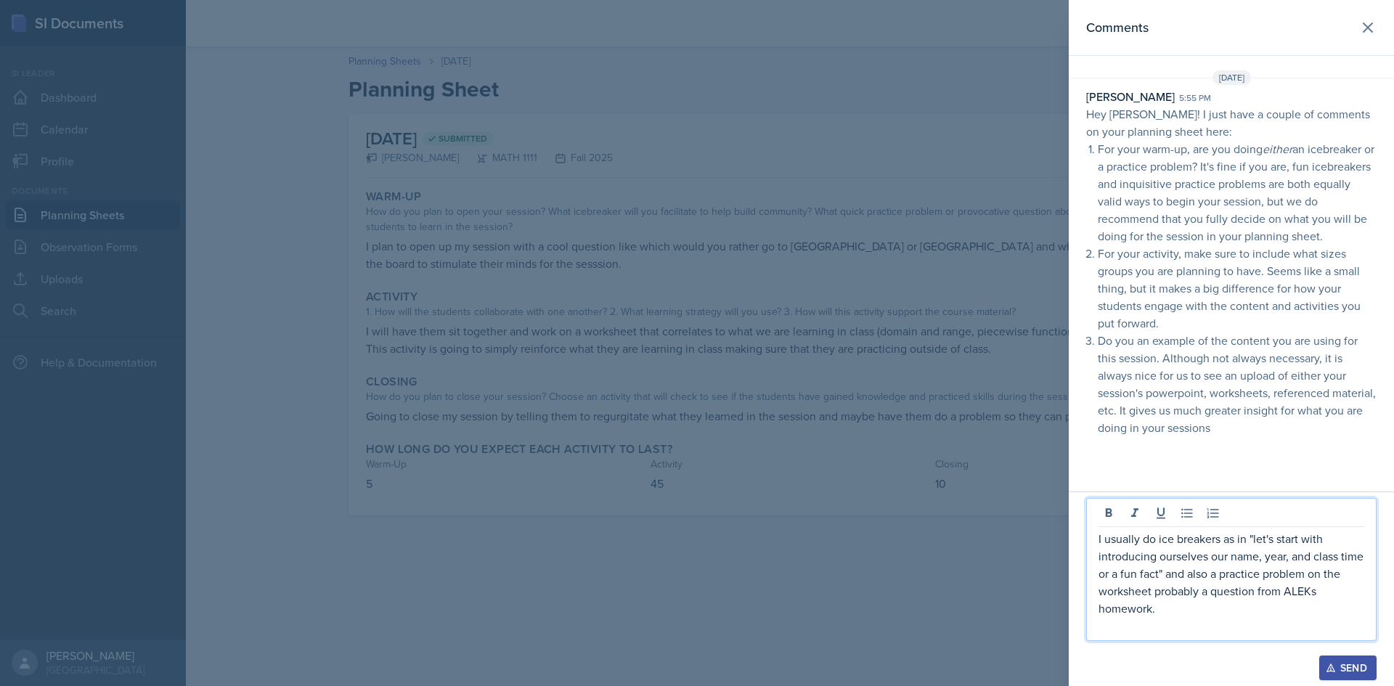
click at [1153, 616] on p "I usually do ice breakers as in "let's start with introducing ourselves our nam…" at bounding box center [1232, 573] width 266 height 87
click at [1129, 637] on div "I usually do ice breakers as in "let's start with introducing ourselves our nam…" at bounding box center [1231, 569] width 290 height 143
click at [1120, 637] on div "I usually do ice breakers as in "let's start with introducing ourselves our nam…" at bounding box center [1231, 569] width 290 height 143
click at [1159, 634] on p at bounding box center [1232, 625] width 266 height 17
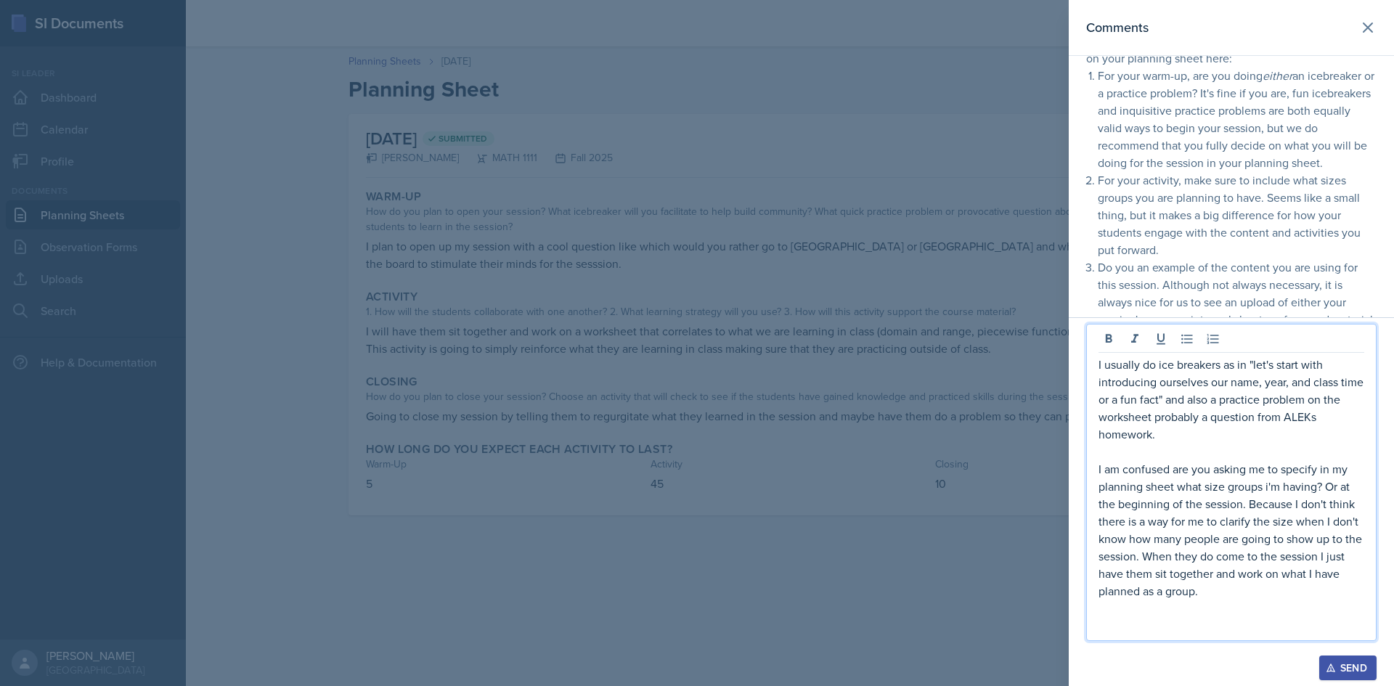
scroll to position [142, 0]
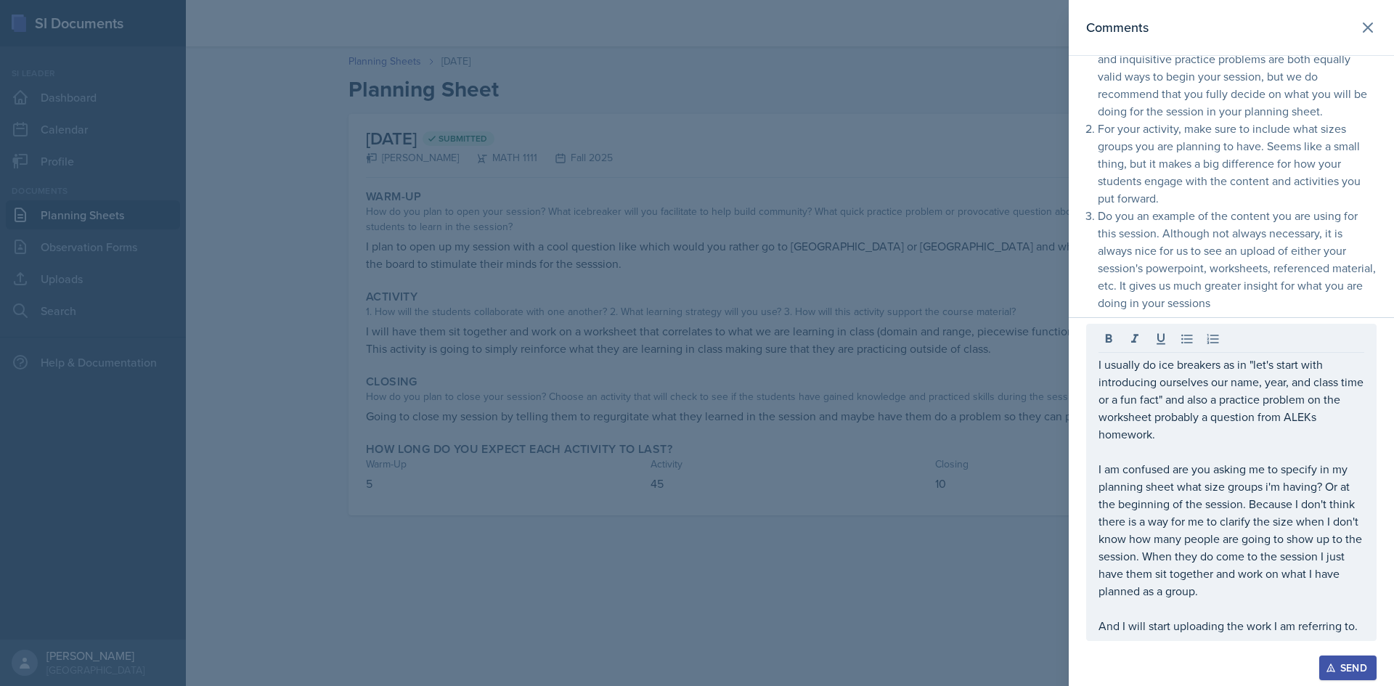
click at [1348, 674] on div "Send" at bounding box center [1348, 668] width 38 height 12
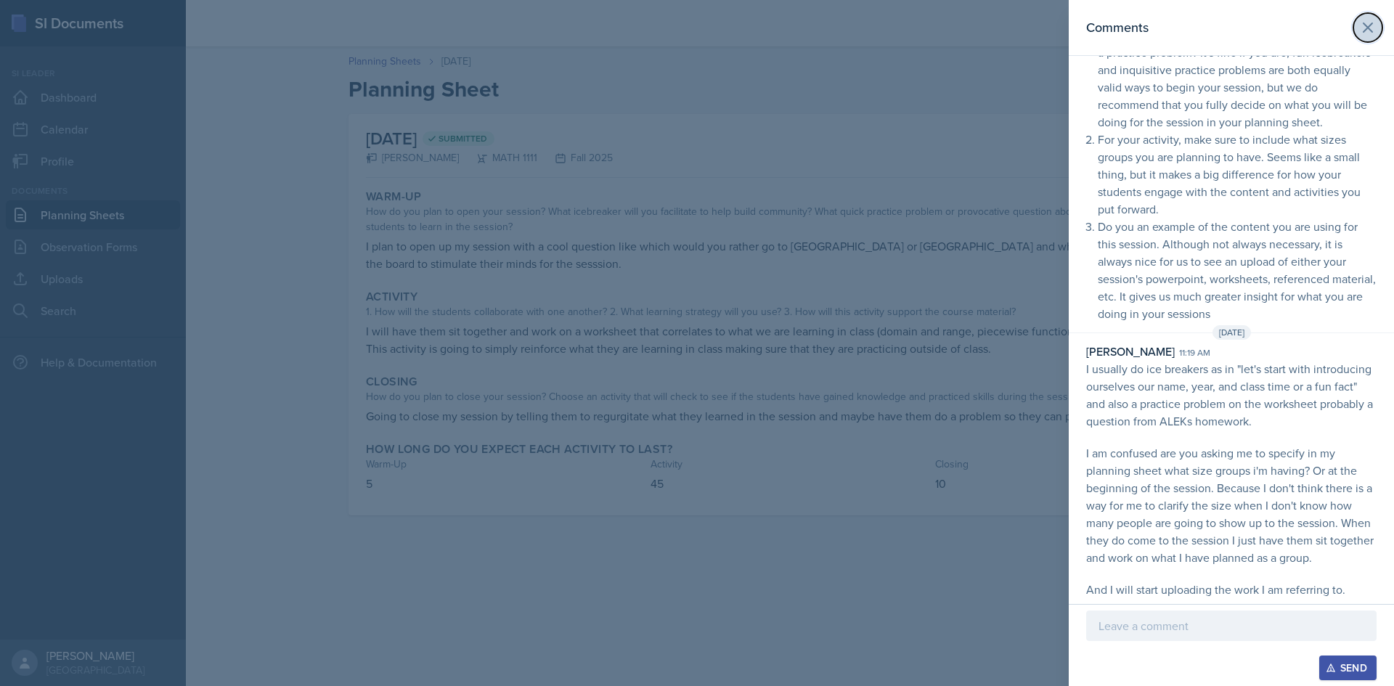
click at [1359, 34] on icon at bounding box center [1367, 27] width 17 height 17
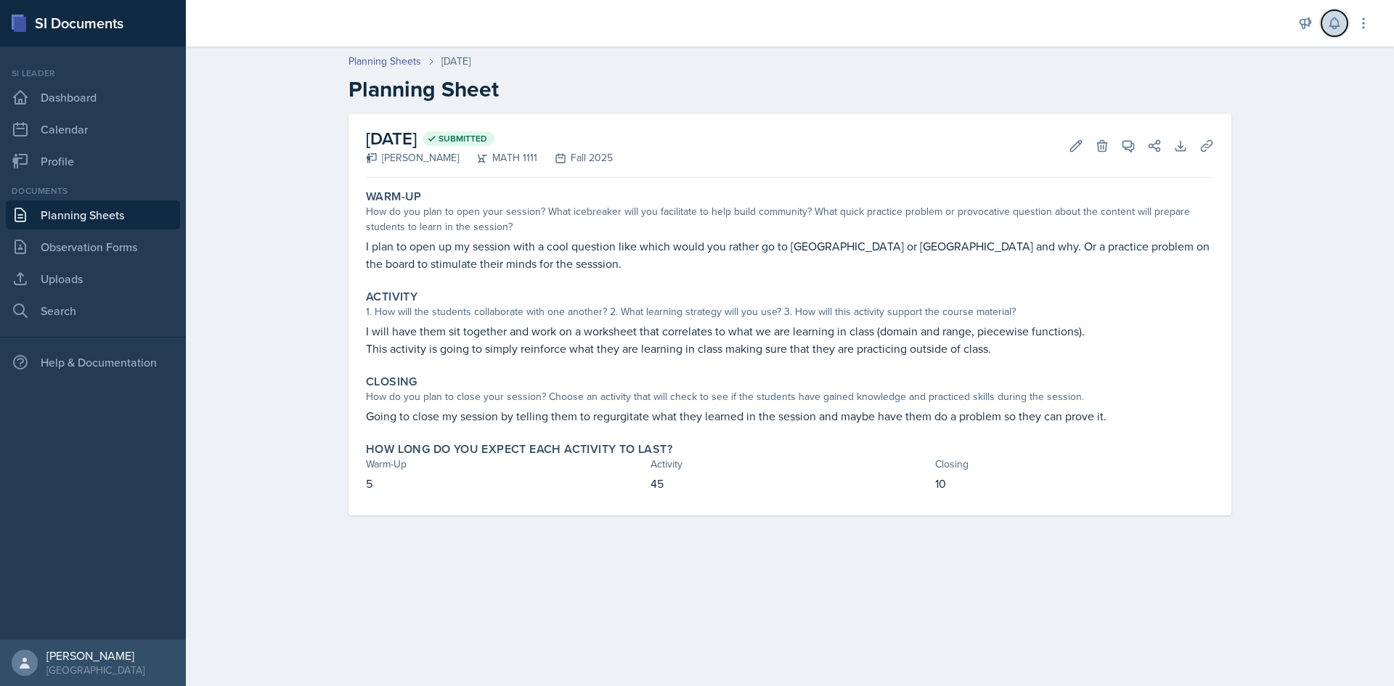
click at [1332, 19] on icon at bounding box center [1334, 23] width 15 height 15
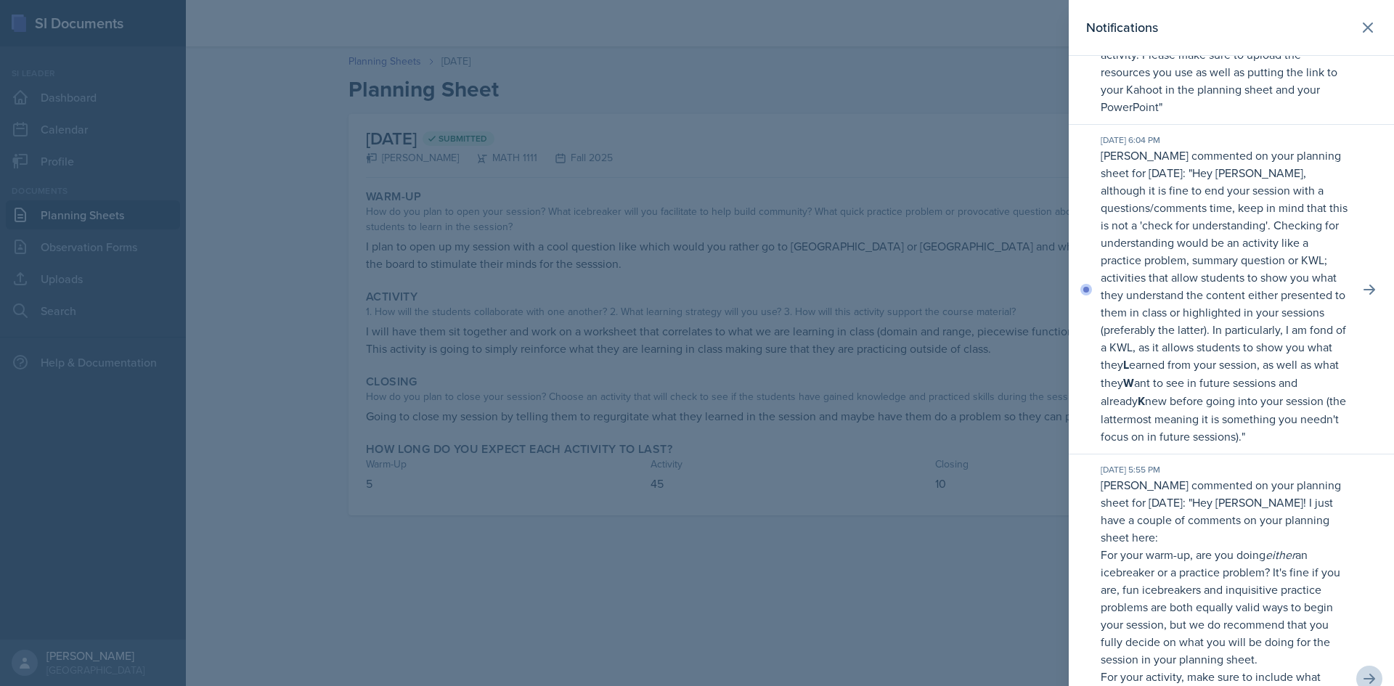
scroll to position [73, 0]
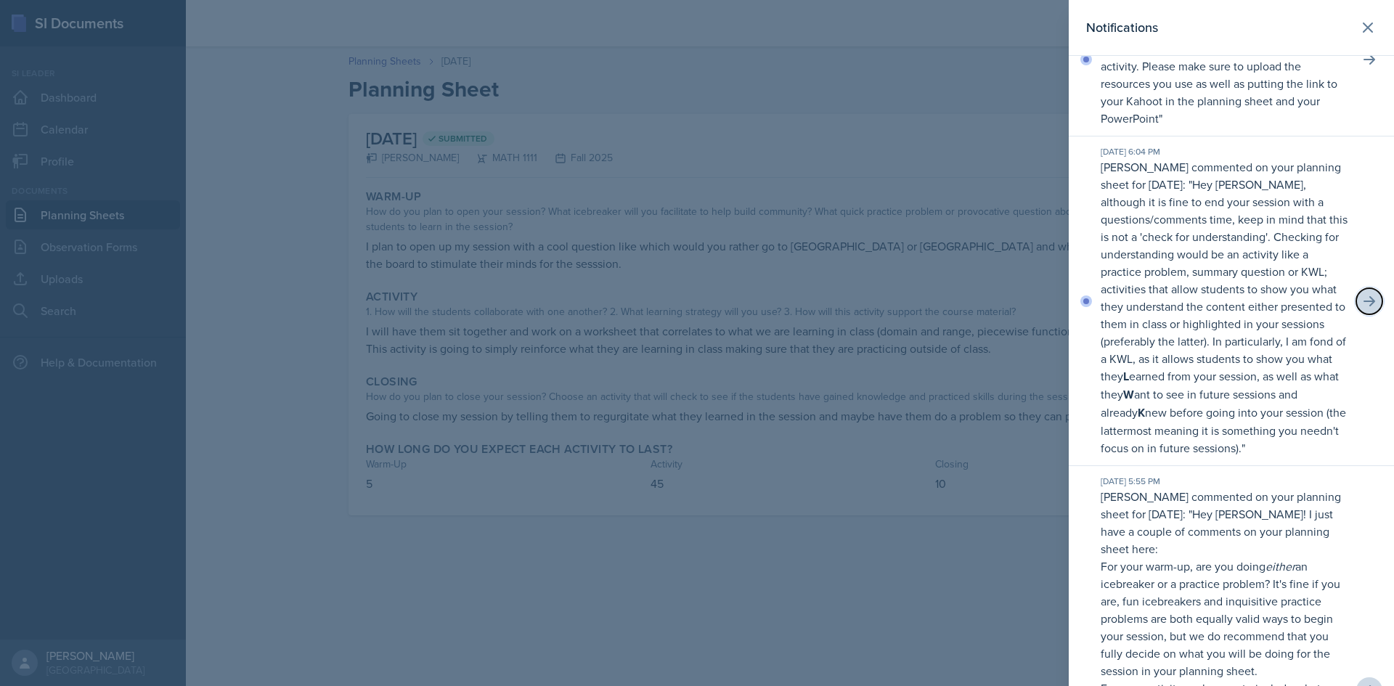
click at [1356, 310] on button at bounding box center [1369, 301] width 26 height 26
click at [1362, 309] on div at bounding box center [1369, 301] width 15 height 15
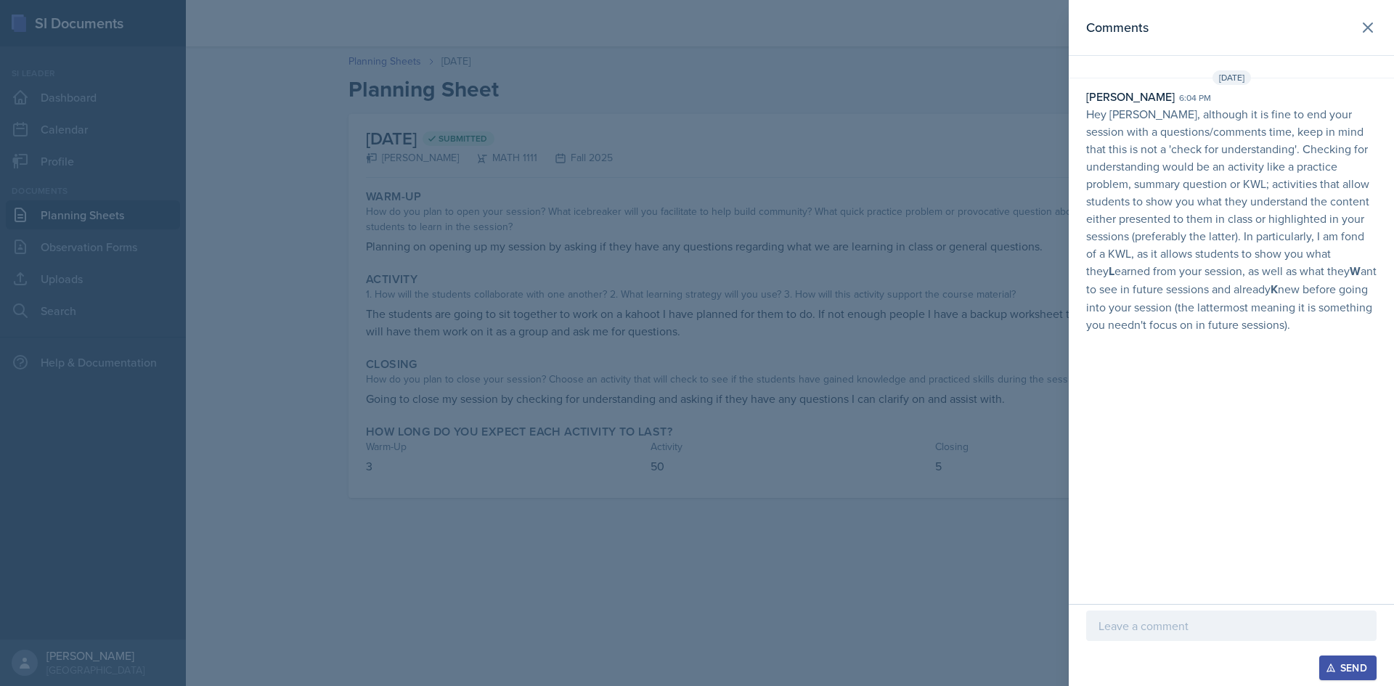
click at [1159, 635] on div at bounding box center [1231, 626] width 290 height 30
click at [1339, 675] on button "Send" at bounding box center [1347, 668] width 57 height 25
drag, startPoint x: 1097, startPoint y: 394, endPoint x: 1167, endPoint y: 395, distance: 69.7
click at [1167, 395] on p at bounding box center [1231, 395] width 290 height 15
click at [1375, 22] on button at bounding box center [1367, 27] width 29 height 29
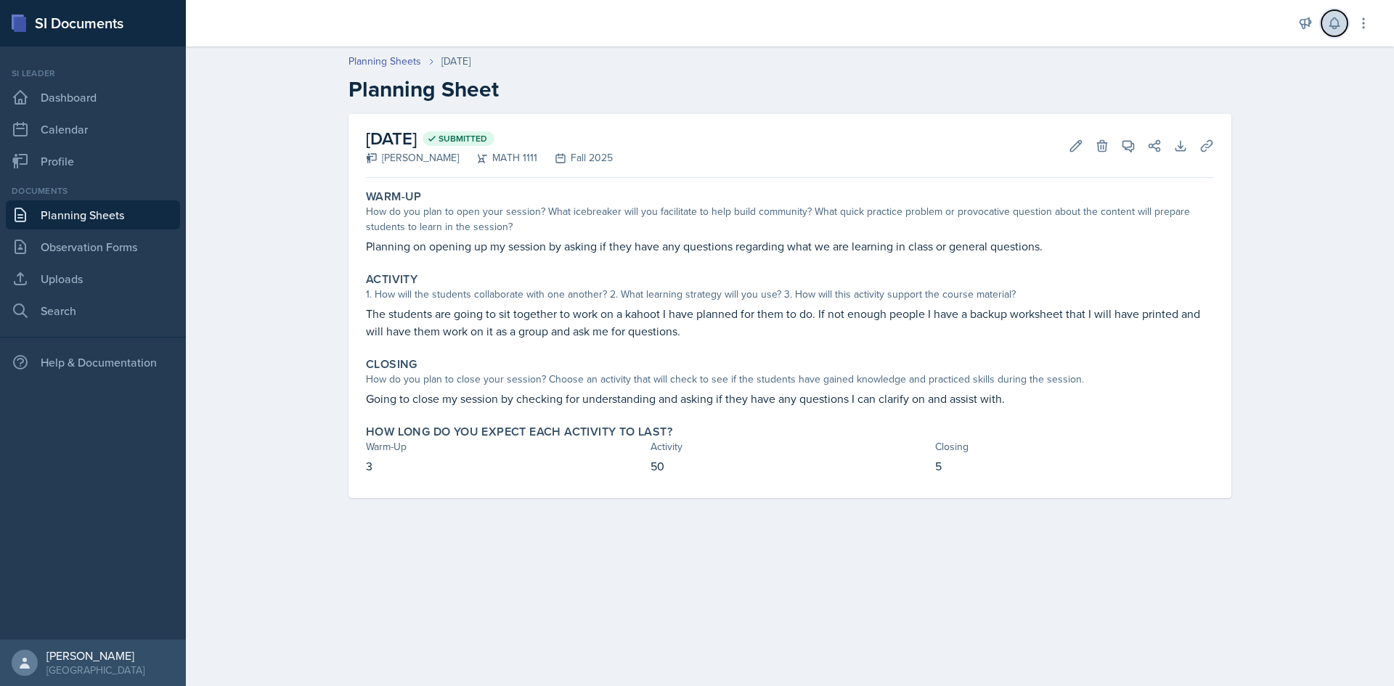
click at [1332, 21] on icon at bounding box center [1333, 23] width 9 height 11
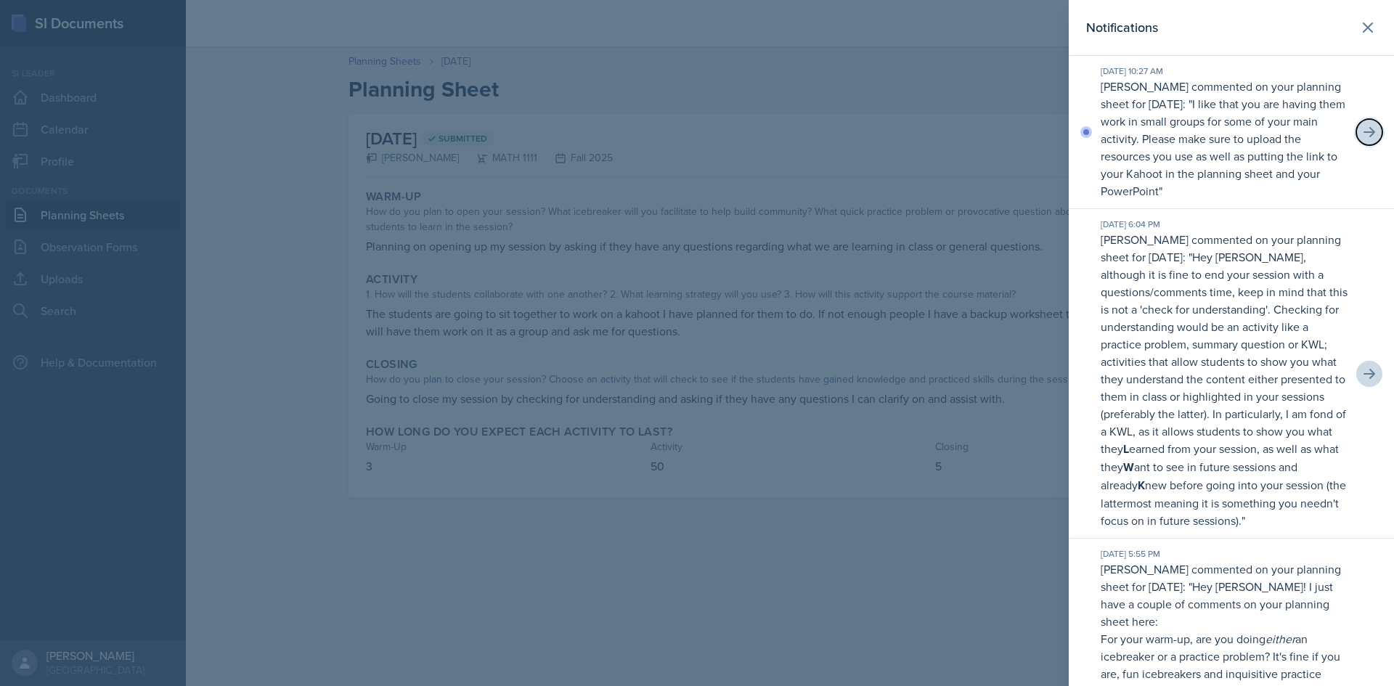
click at [1356, 141] on button at bounding box center [1369, 132] width 26 height 26
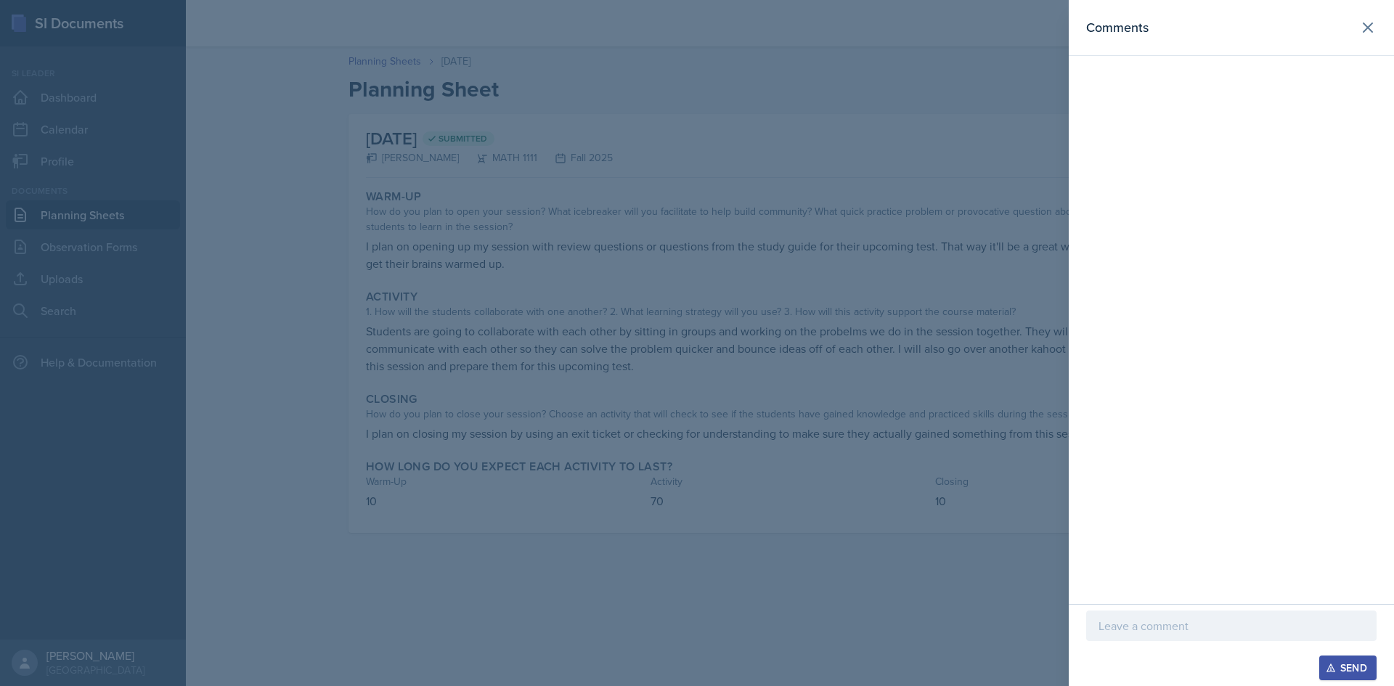
click at [1163, 637] on div at bounding box center [1231, 626] width 290 height 30
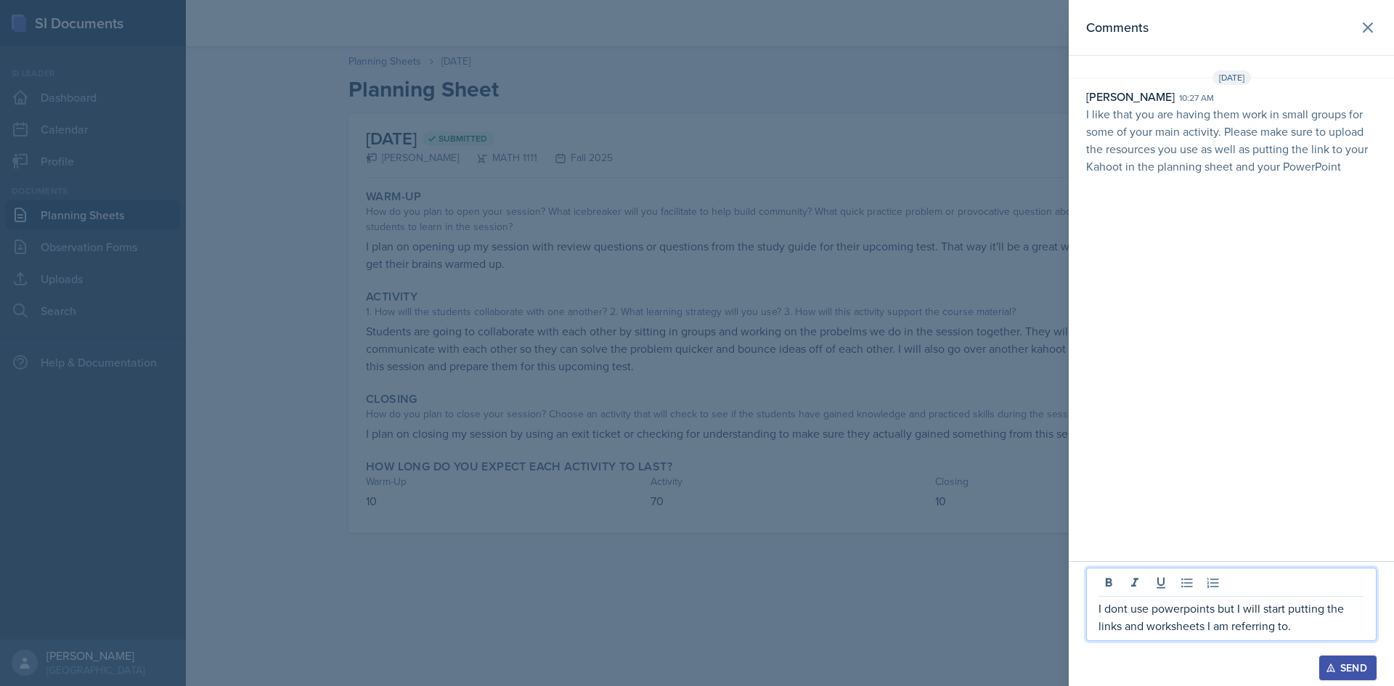
click at [1369, 680] on div "I dont use powerpoints but I will start putting the links and worksheets I am r…" at bounding box center [1231, 623] width 325 height 125
click at [1364, 670] on div "Send" at bounding box center [1348, 668] width 38 height 12
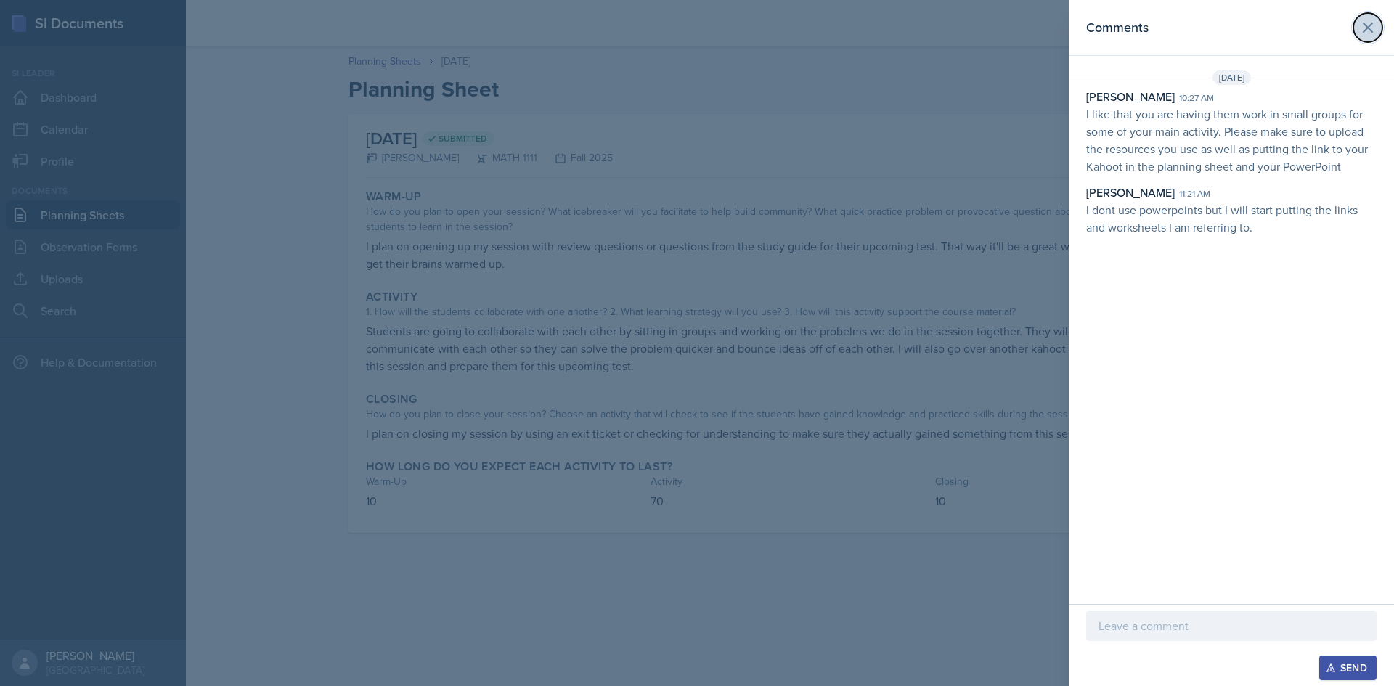
click at [1361, 26] on icon at bounding box center [1367, 27] width 17 height 17
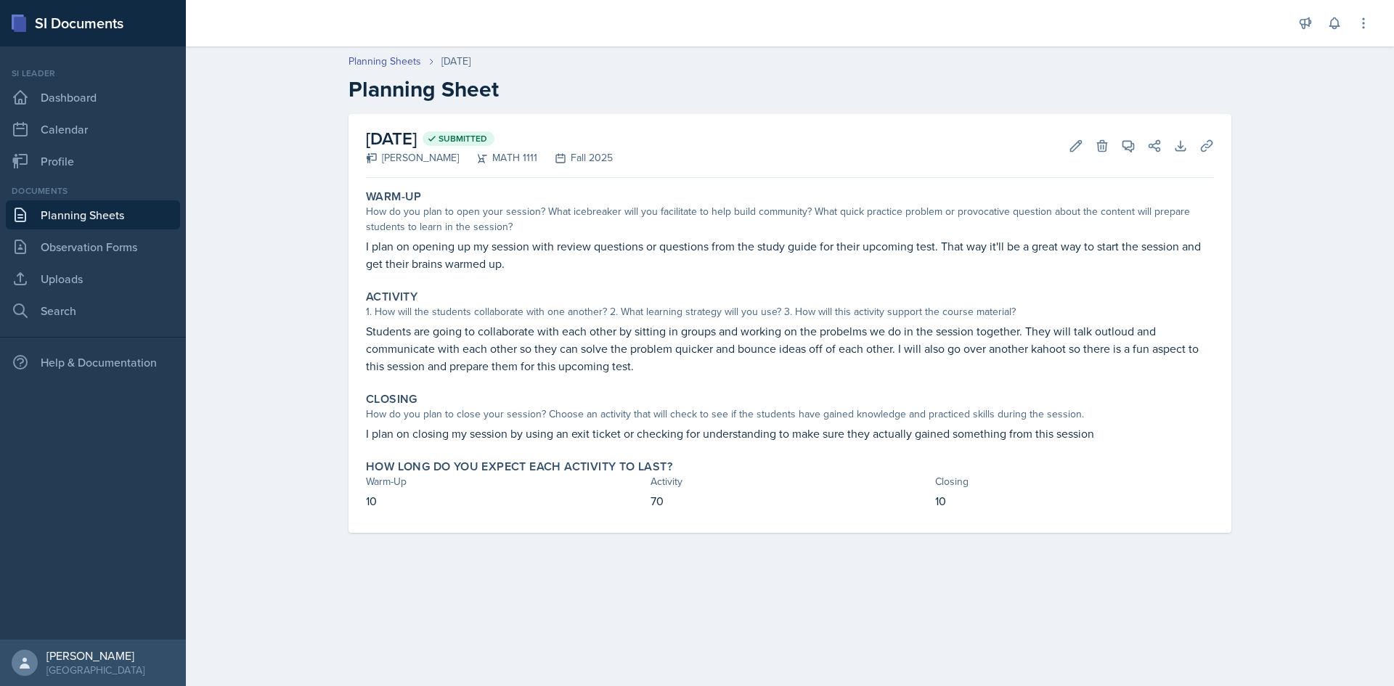
click at [32, 203] on link "Planning Sheets" at bounding box center [93, 214] width 174 height 29
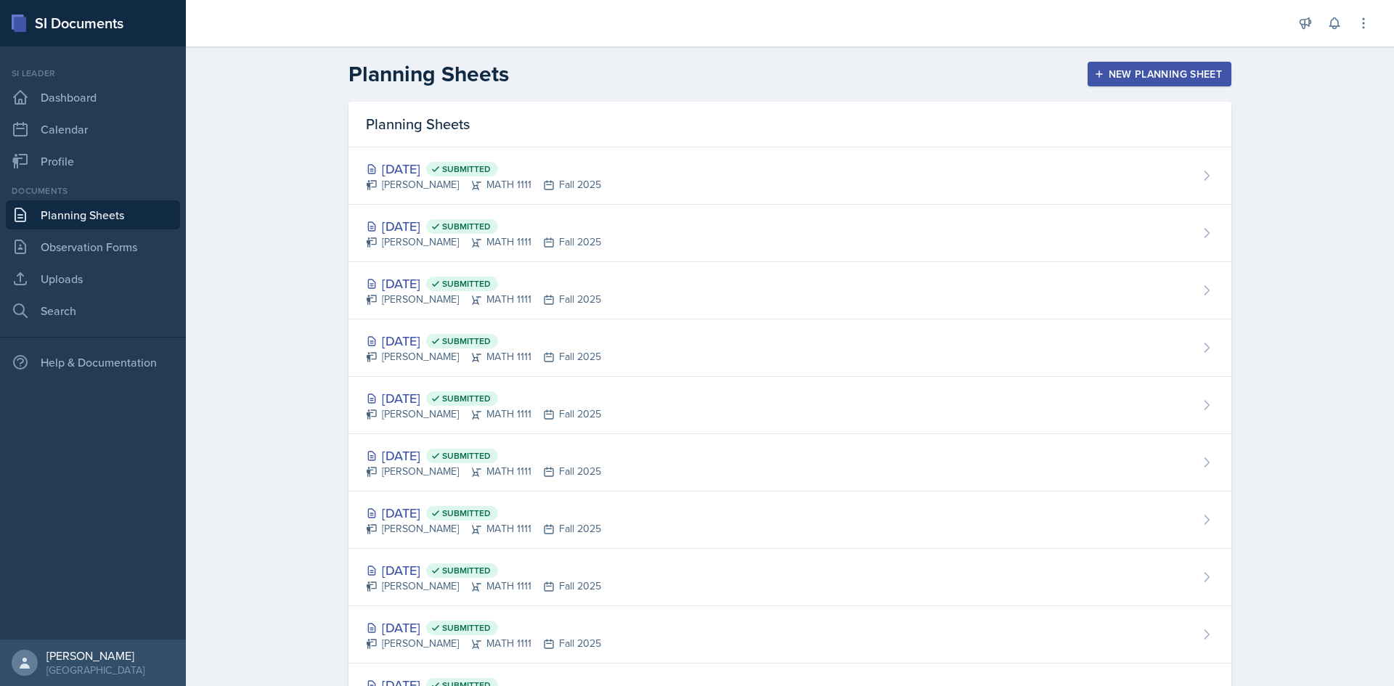
click at [68, 223] on link "Planning Sheets" at bounding box center [93, 214] width 174 height 29
click at [1146, 82] on button "New Planning Sheet" at bounding box center [1160, 74] width 144 height 25
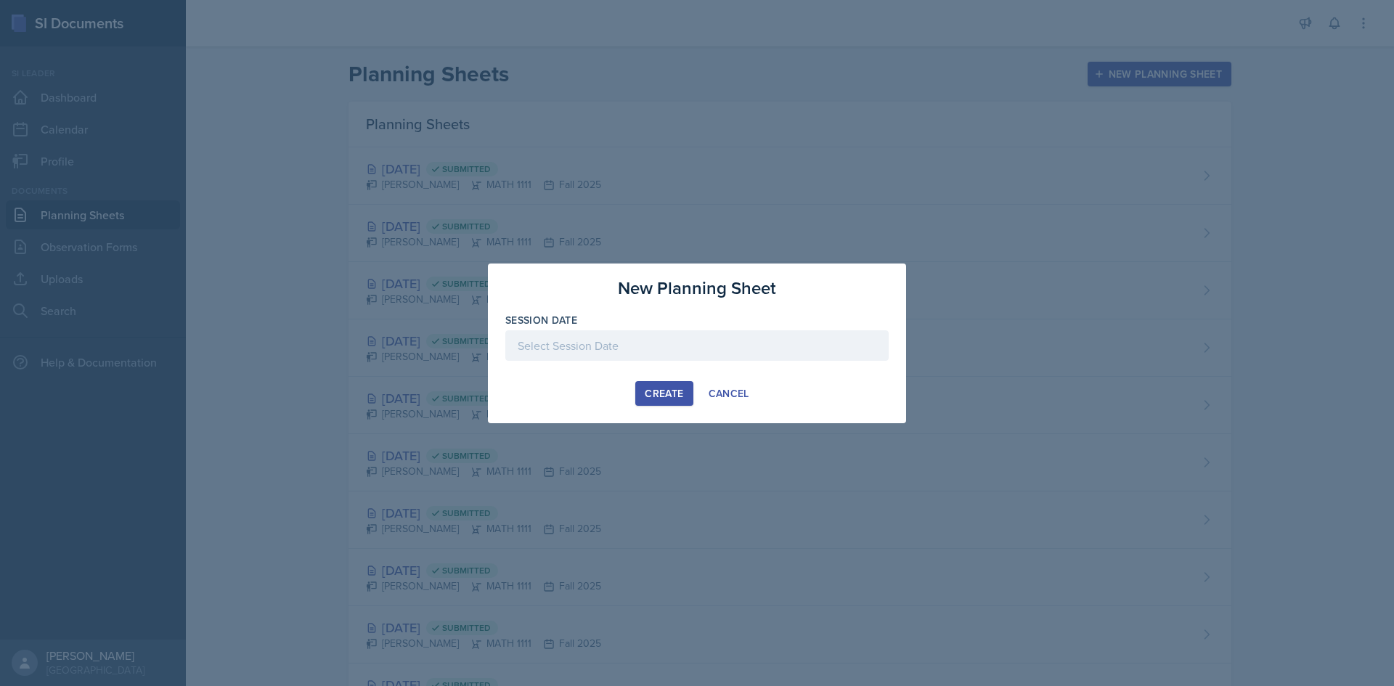
click at [571, 333] on div at bounding box center [696, 345] width 383 height 30
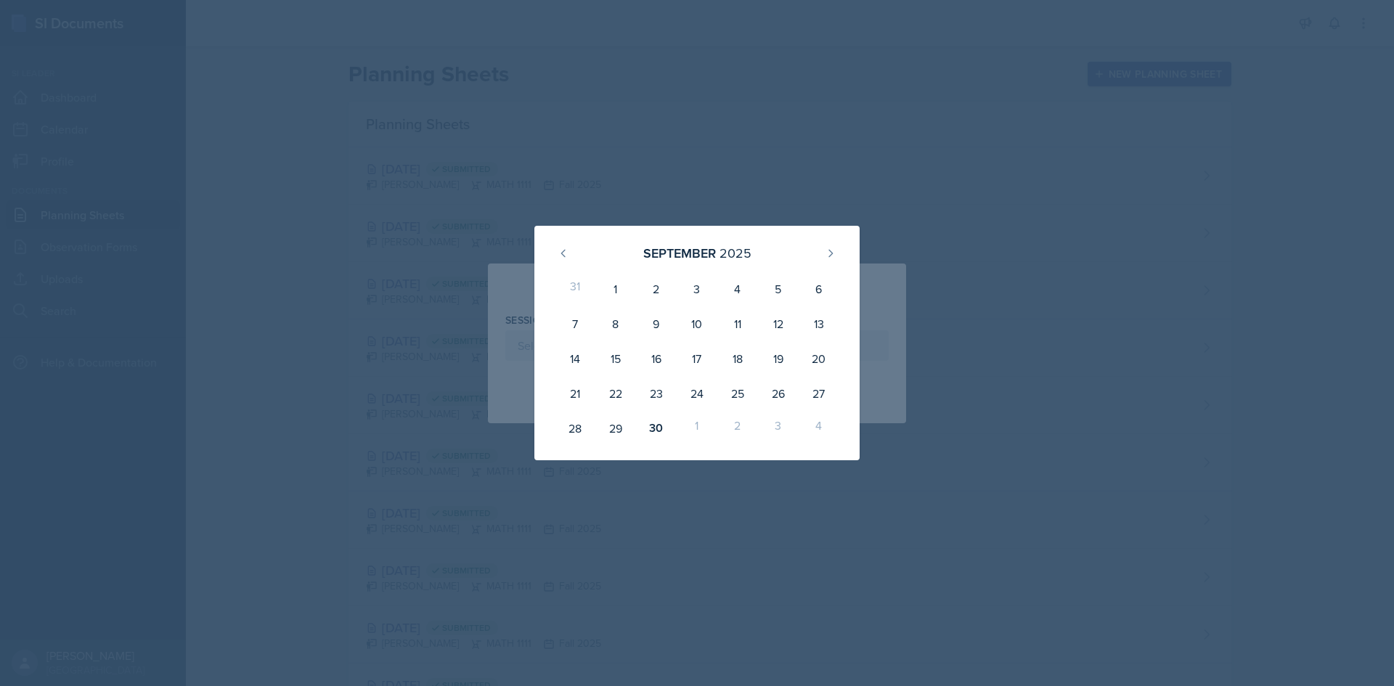
click at [692, 423] on div "1" at bounding box center [697, 428] width 41 height 35
click at [829, 263] on button at bounding box center [830, 253] width 23 height 23
click at [693, 302] on div "1" at bounding box center [697, 289] width 41 height 35
type input "[DATE]"
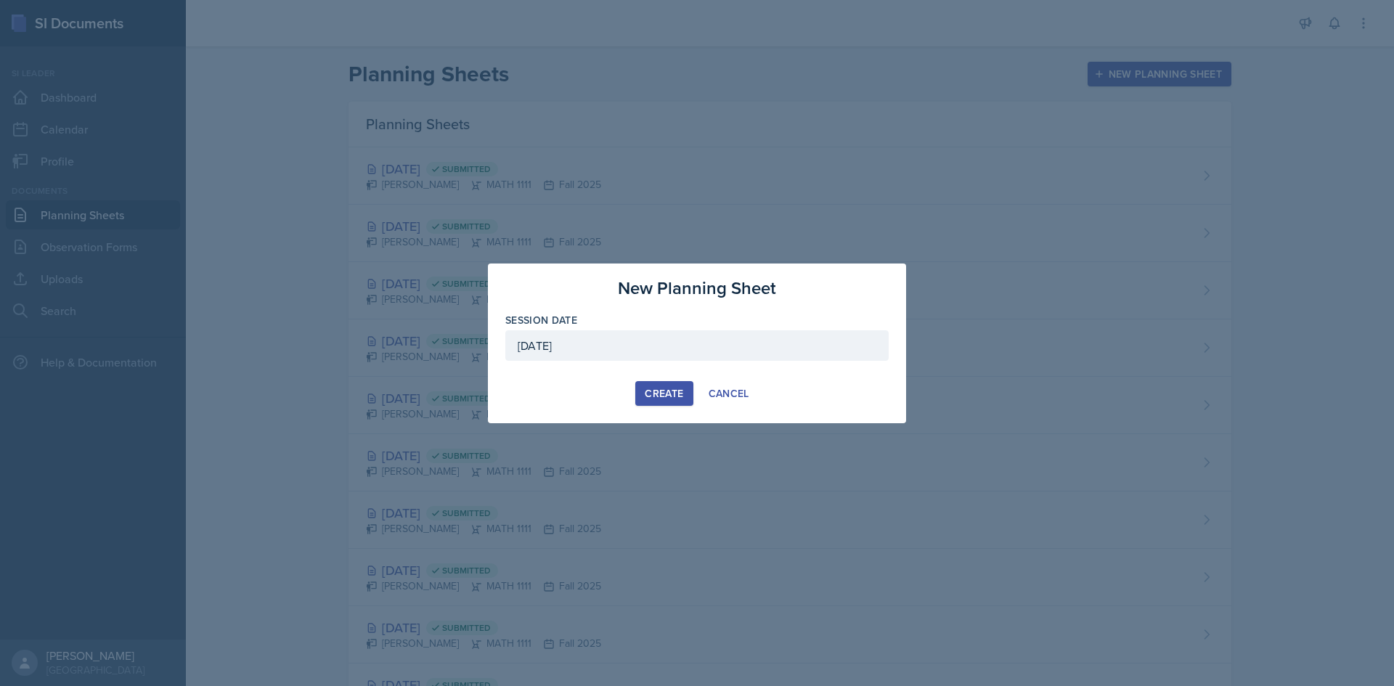
click at [657, 393] on div "Create" at bounding box center [664, 394] width 38 height 12
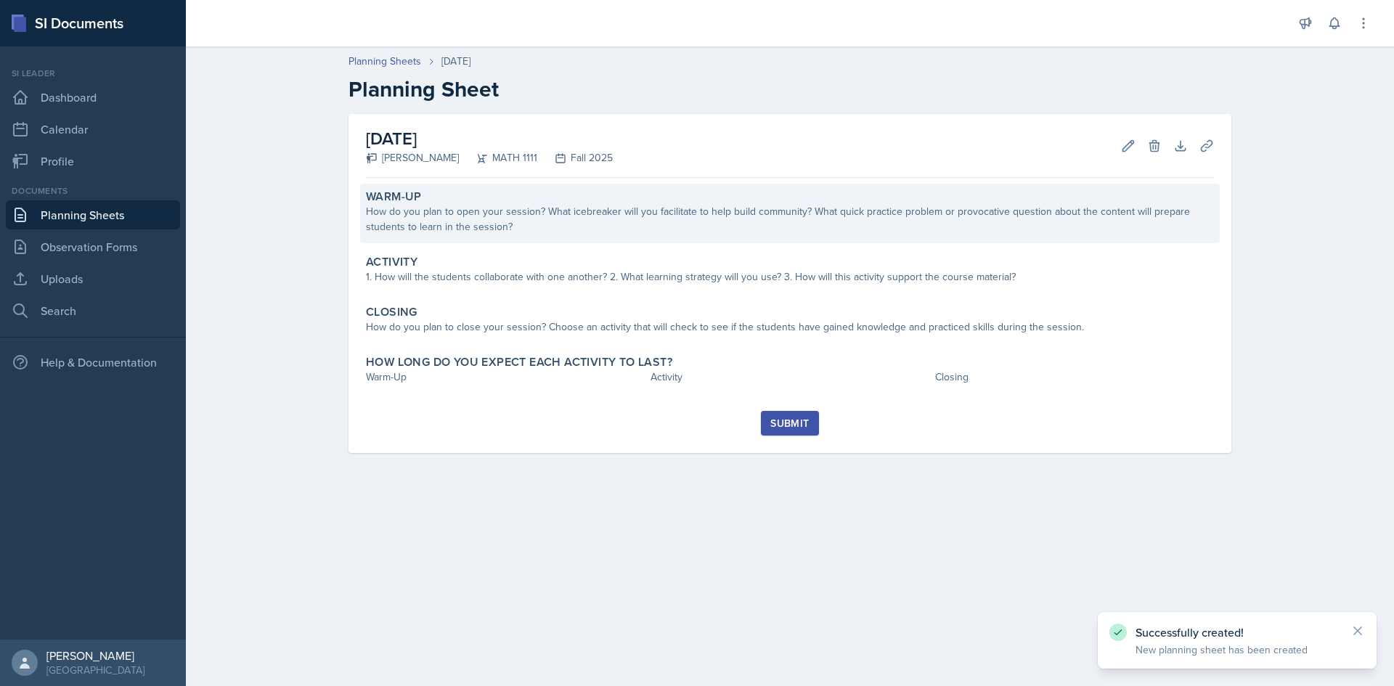
click at [526, 238] on div "Warm-Up How do you plan to open your session? What icebreaker will you facilita…" at bounding box center [790, 214] width 860 height 60
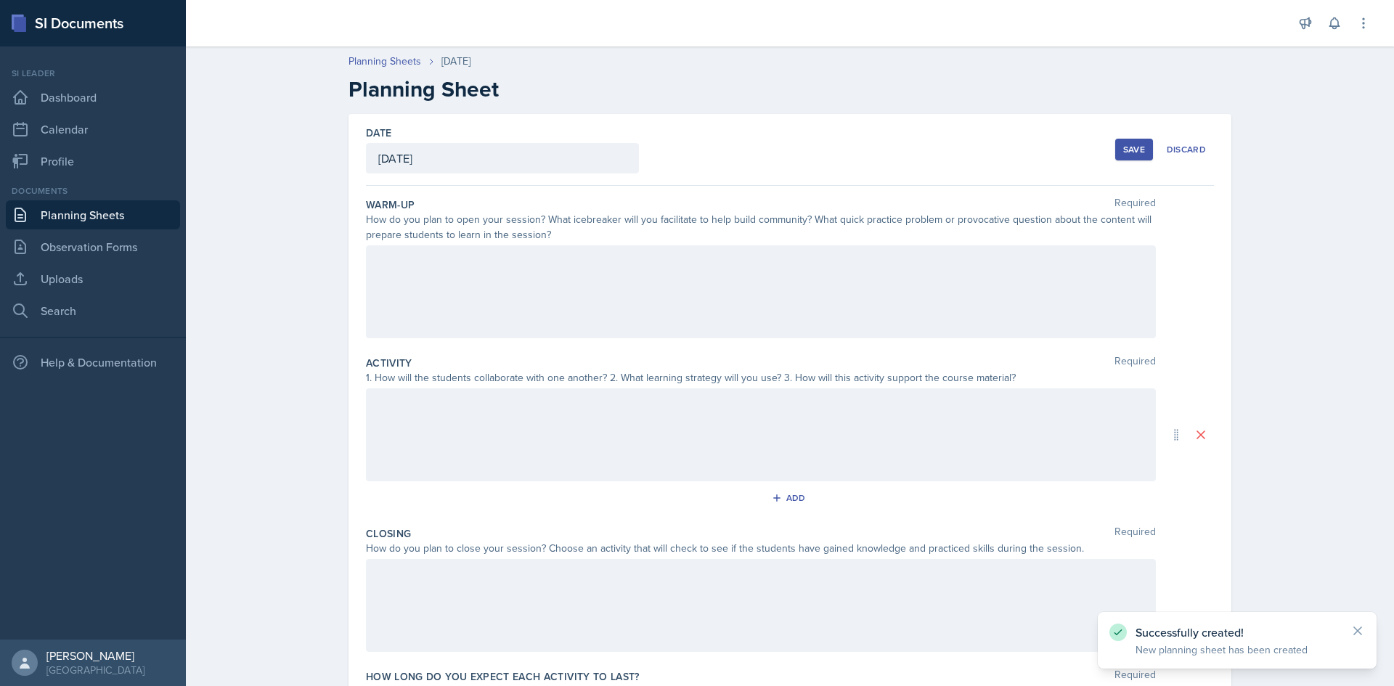
click at [480, 277] on div at bounding box center [761, 291] width 790 height 93
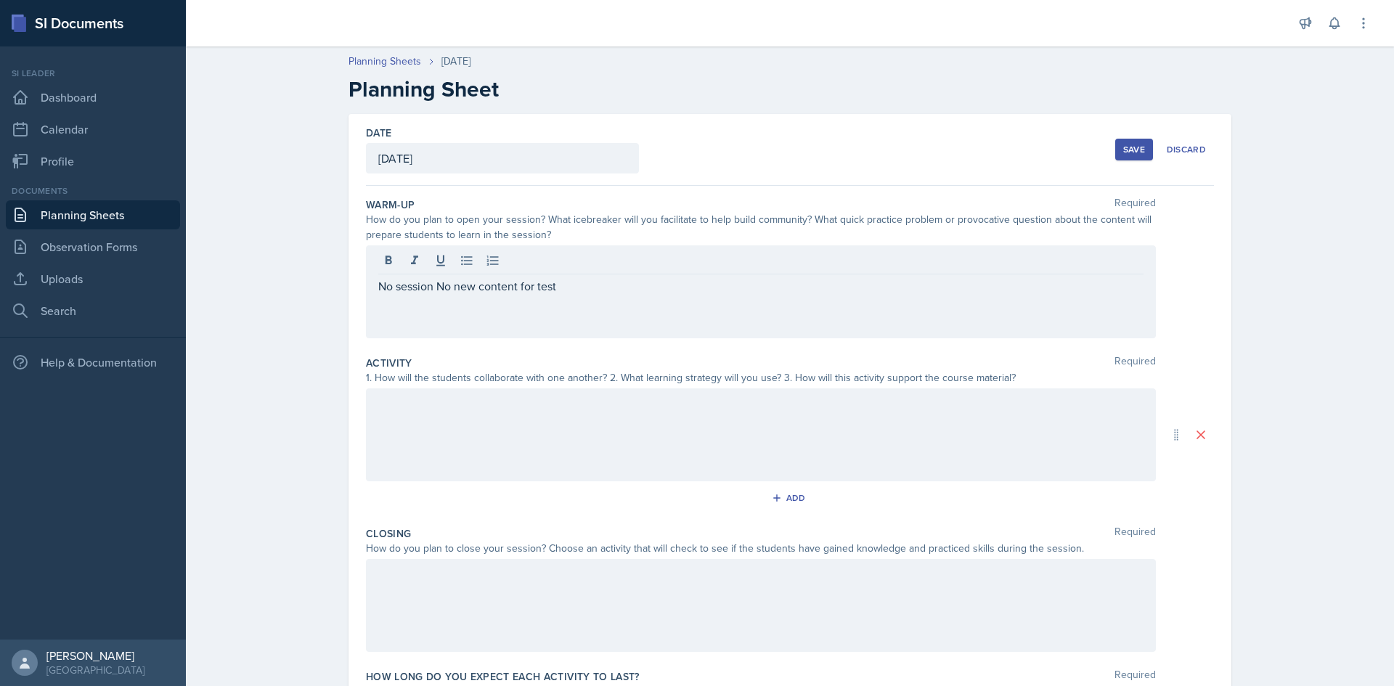
click at [441, 420] on div at bounding box center [761, 434] width 790 height 93
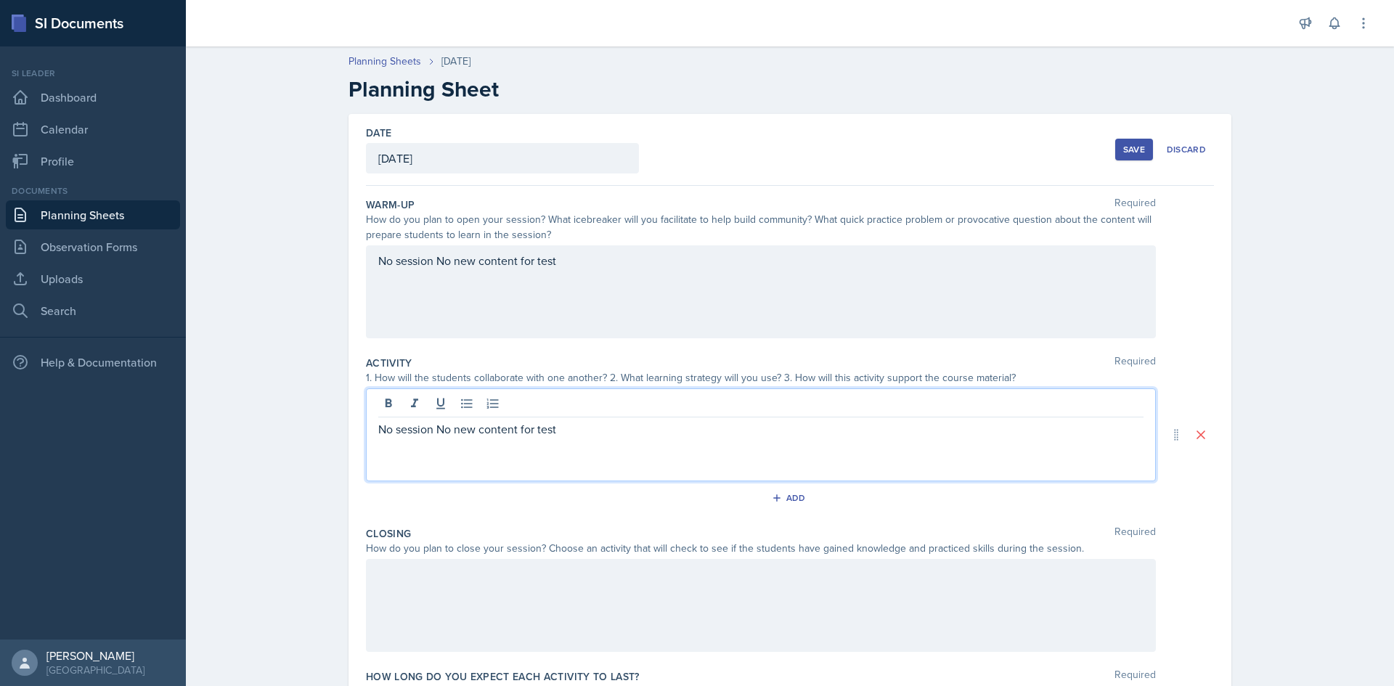
click at [433, 561] on div at bounding box center [761, 605] width 790 height 93
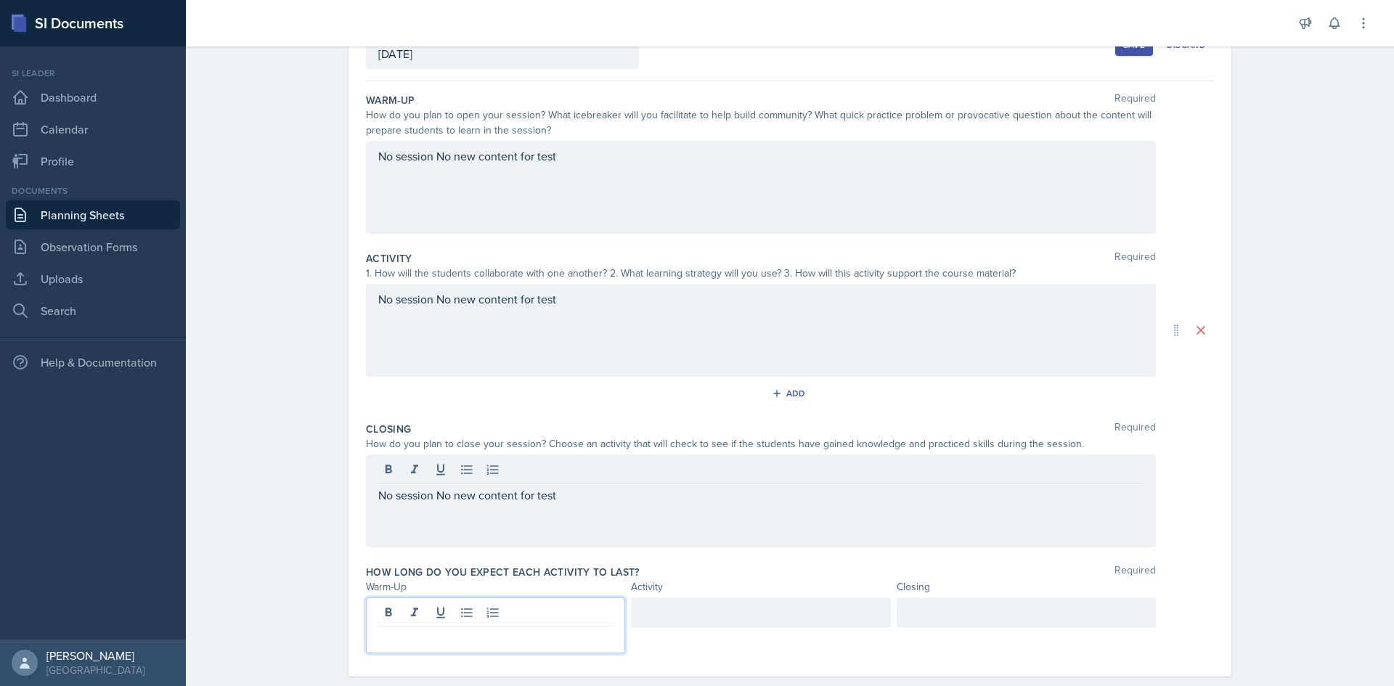
scroll to position [130, 0]
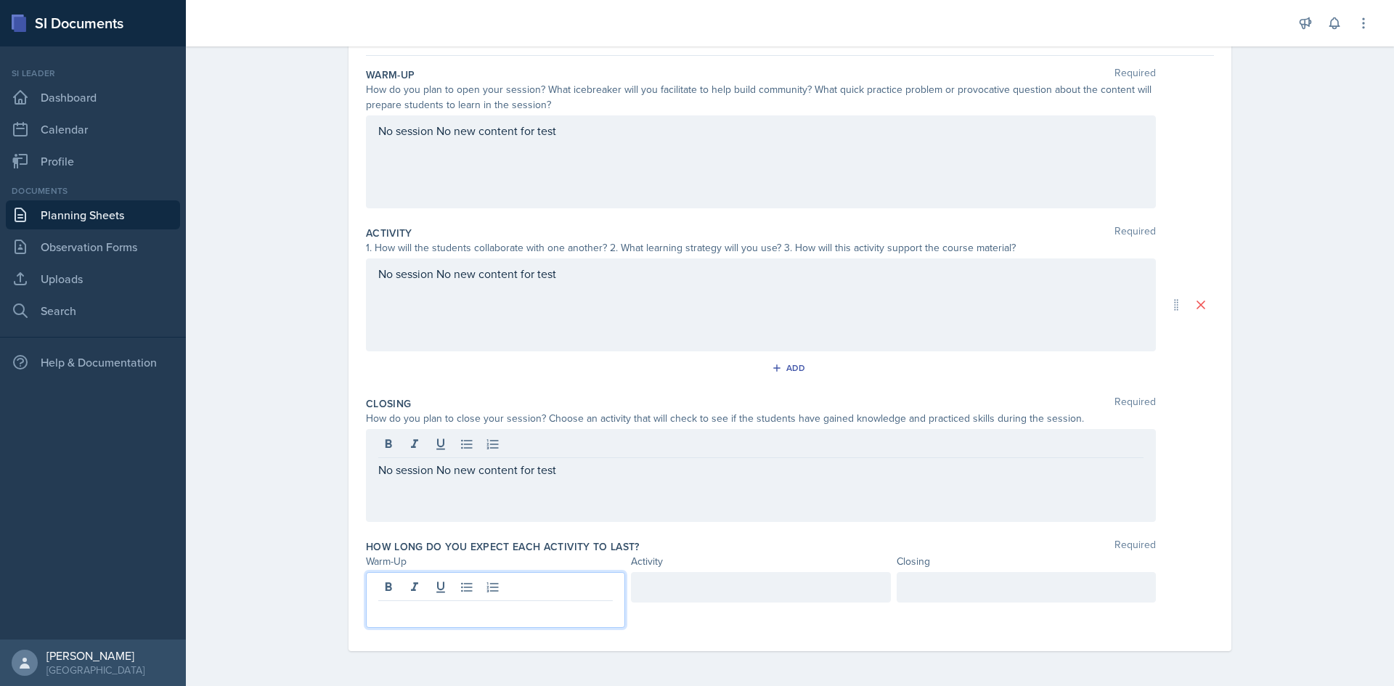
click at [422, 609] on p at bounding box center [495, 612] width 235 height 17
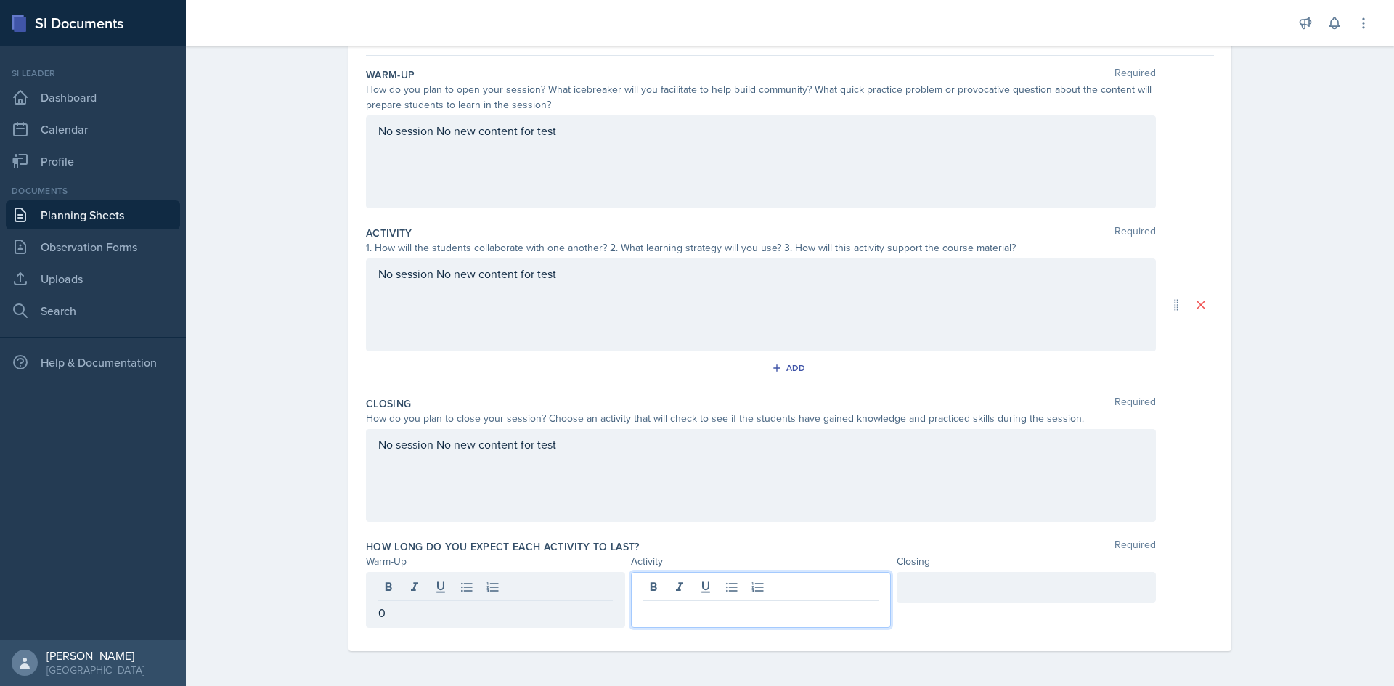
click at [726, 582] on div at bounding box center [760, 600] width 259 height 56
click at [918, 584] on div at bounding box center [1026, 587] width 259 height 30
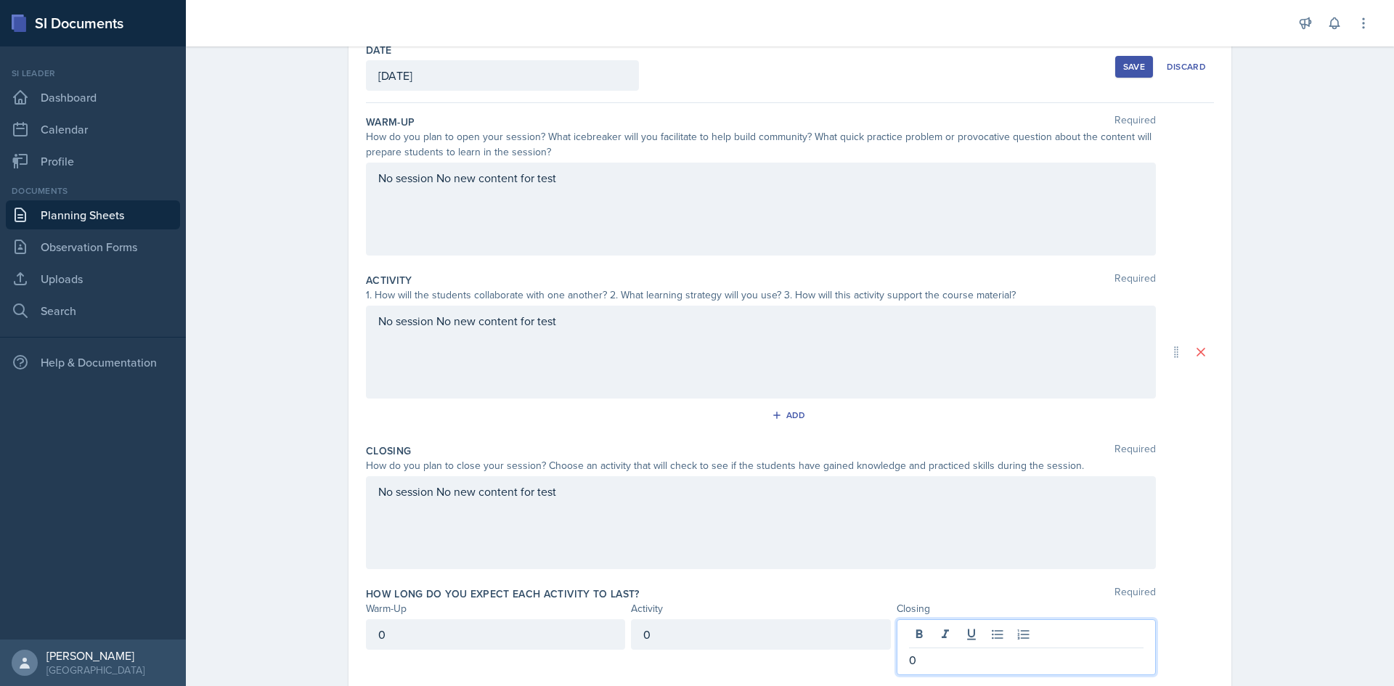
scroll to position [0, 0]
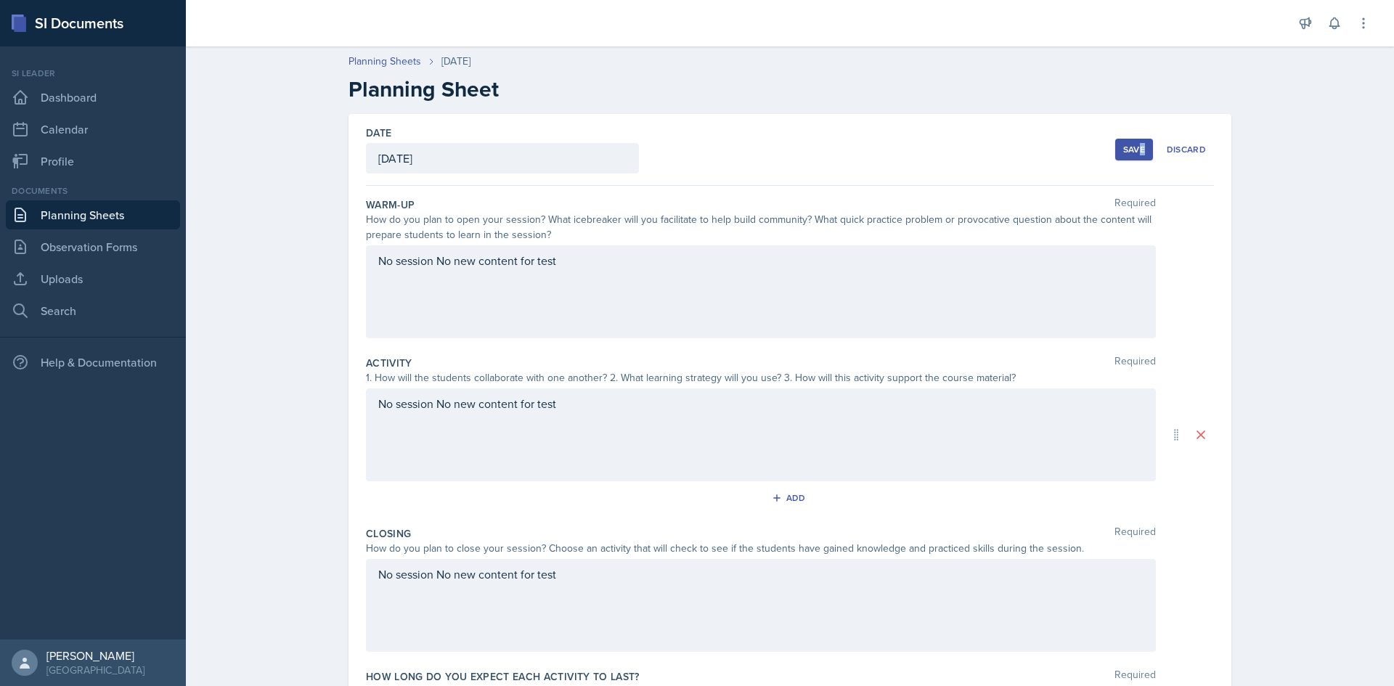
click at [1130, 136] on div "Save Discard" at bounding box center [1164, 149] width 99 height 33
click at [1130, 142] on button "Save" at bounding box center [1134, 150] width 38 height 22
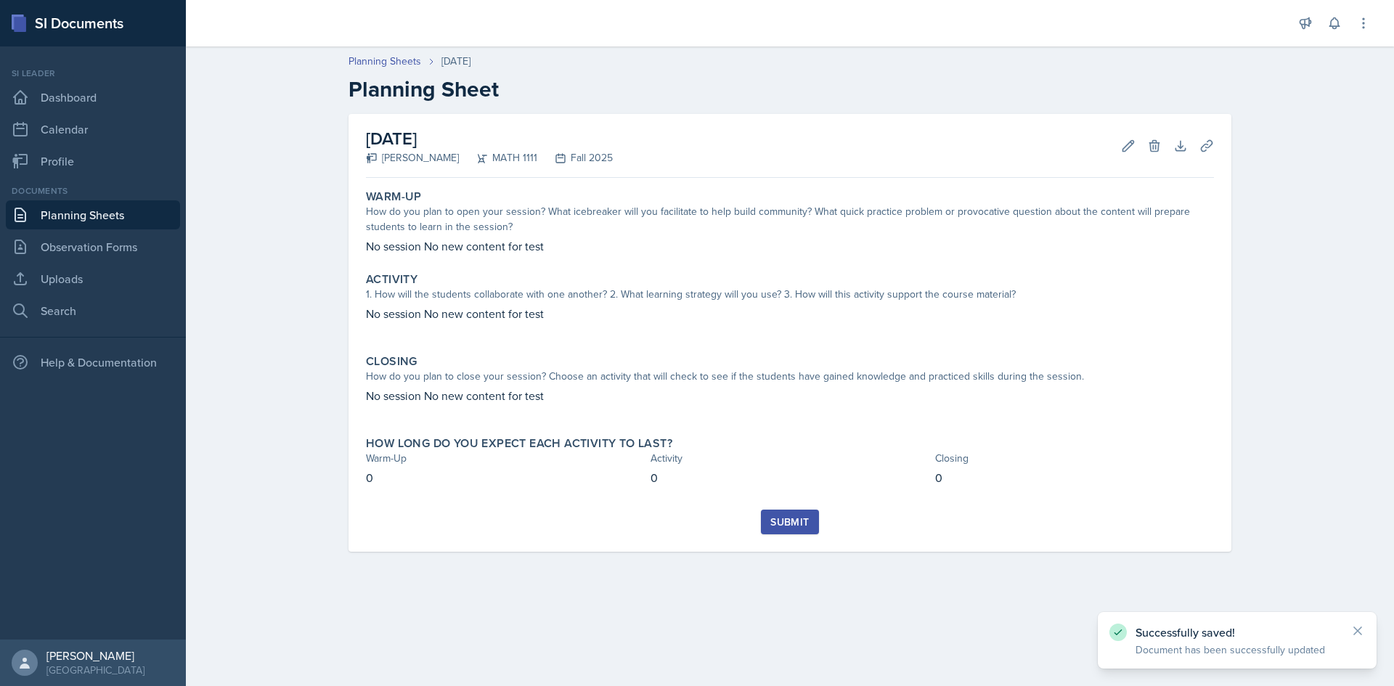
click at [758, 523] on div "Submit" at bounding box center [790, 531] width 848 height 42
click at [775, 523] on div "Submit" at bounding box center [789, 522] width 38 height 12
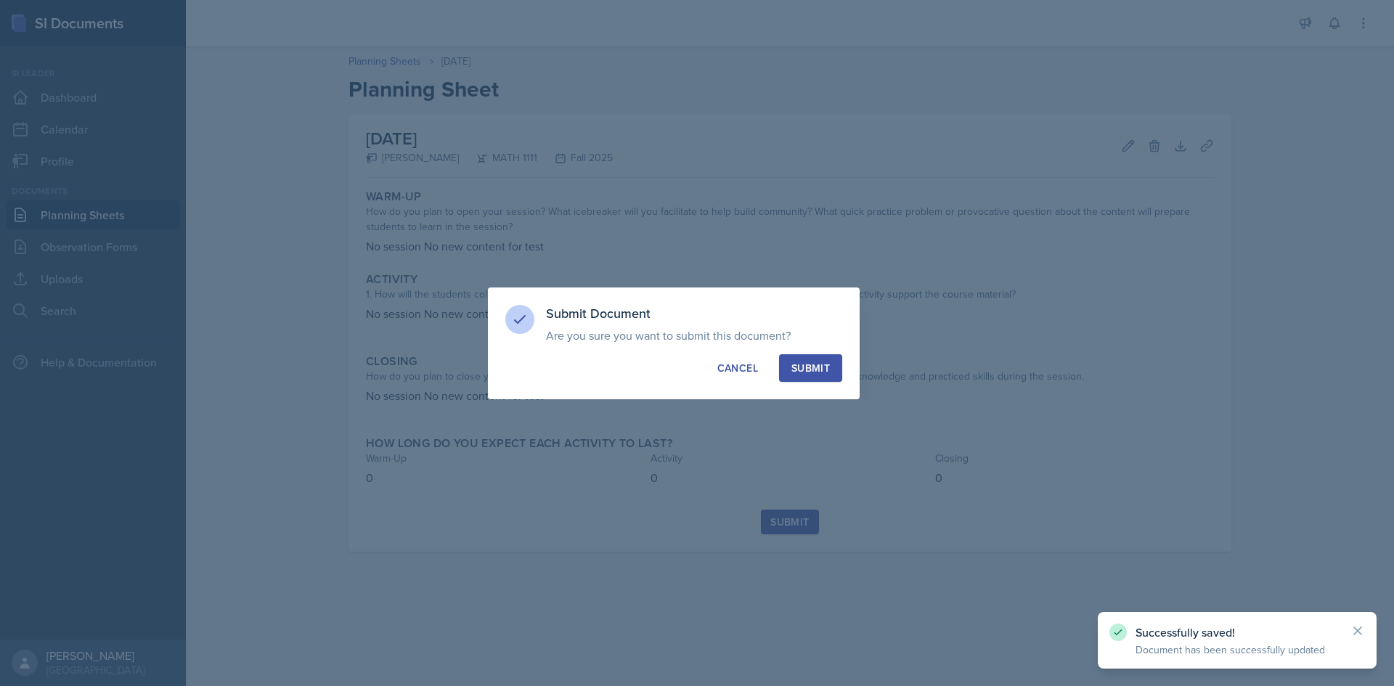
click at [820, 368] on div "Submit" at bounding box center [810, 368] width 38 height 15
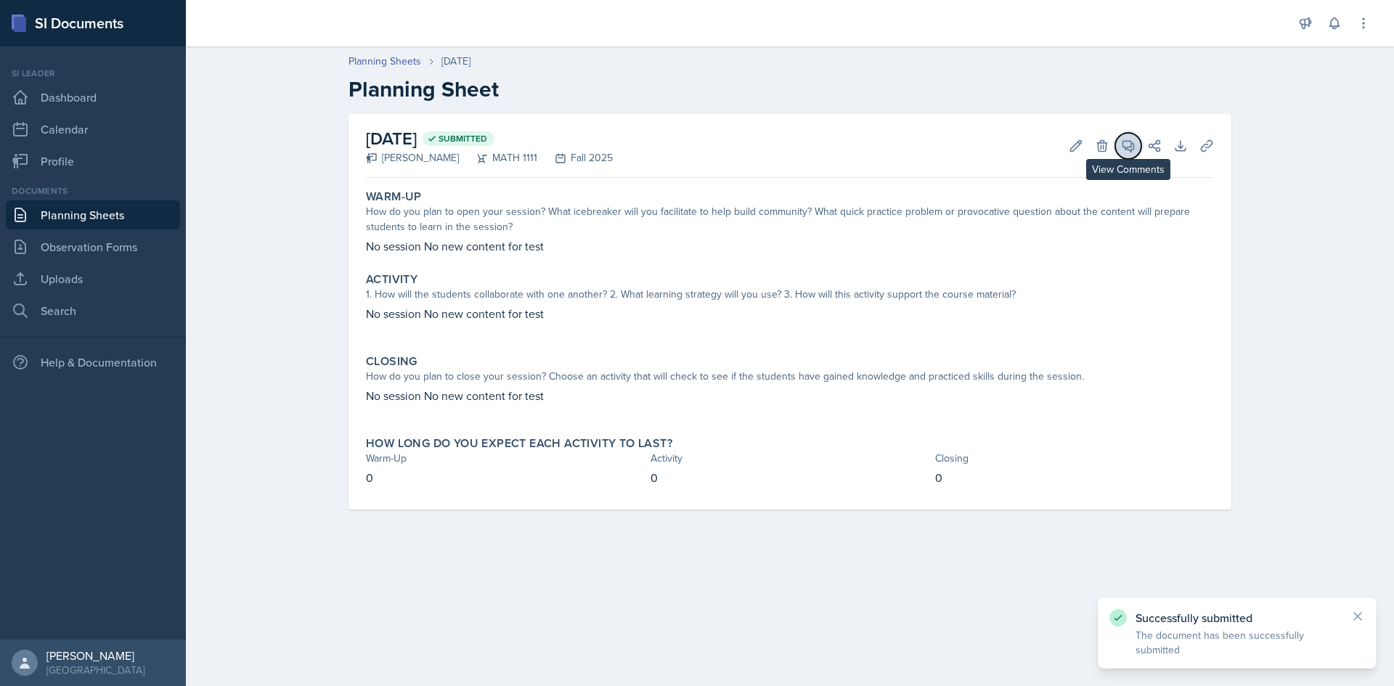
click at [1117, 144] on button "View Comments" at bounding box center [1128, 146] width 26 height 26
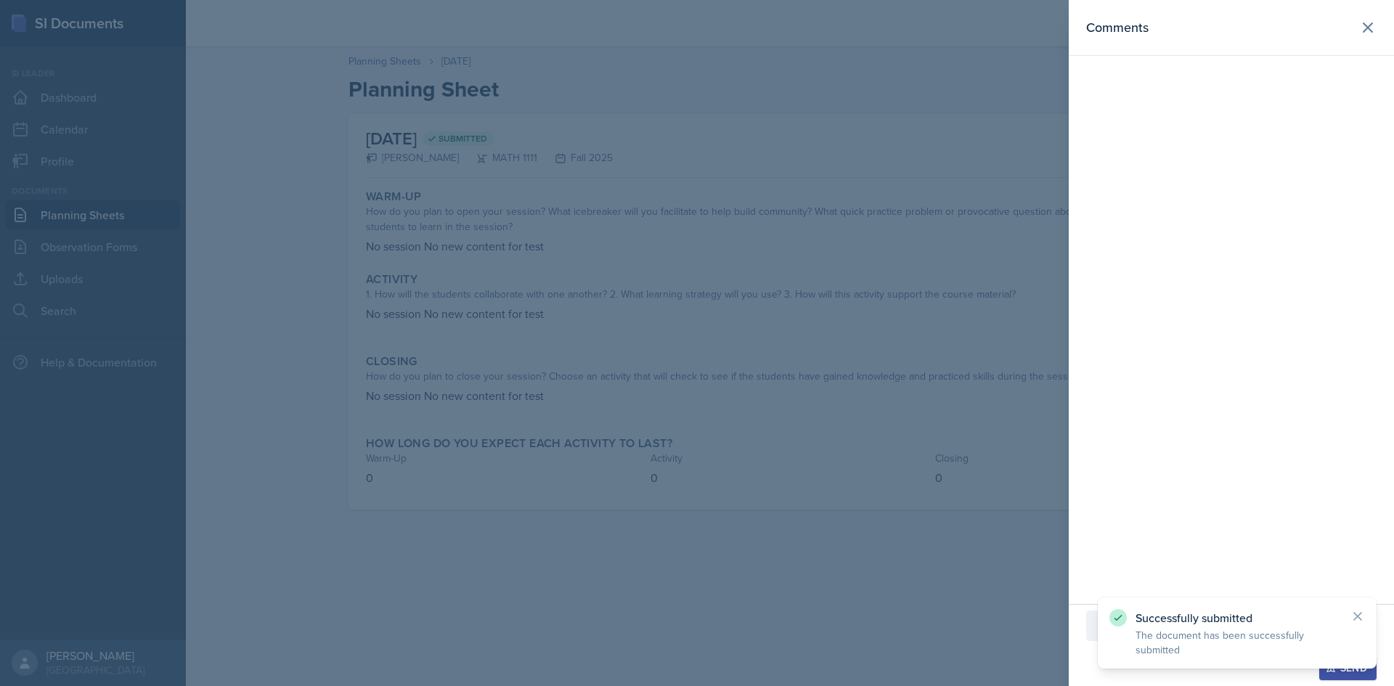
click at [1361, 605] on div "Successfully submitted The document has been successfully submitted" at bounding box center [1237, 633] width 279 height 71
click at [1282, 637] on div at bounding box center [1231, 626] width 290 height 30
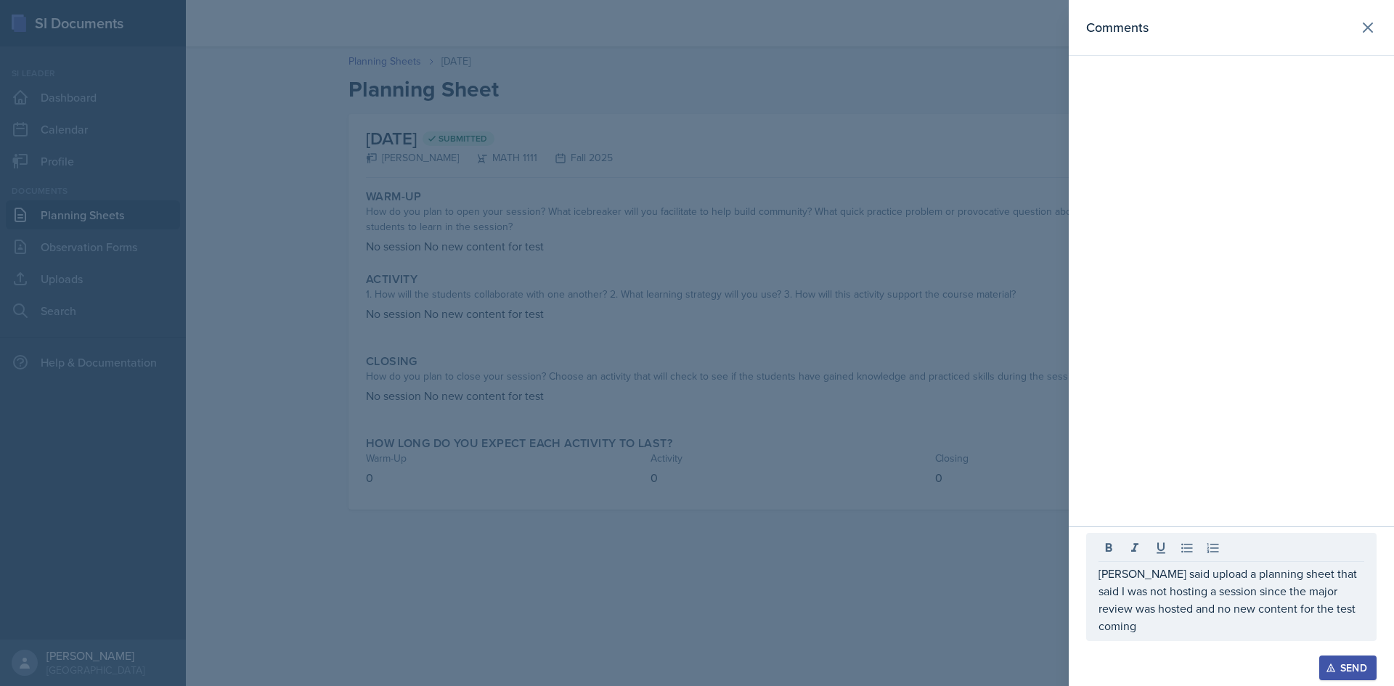
click at [1324, 664] on button "Send" at bounding box center [1347, 668] width 57 height 25
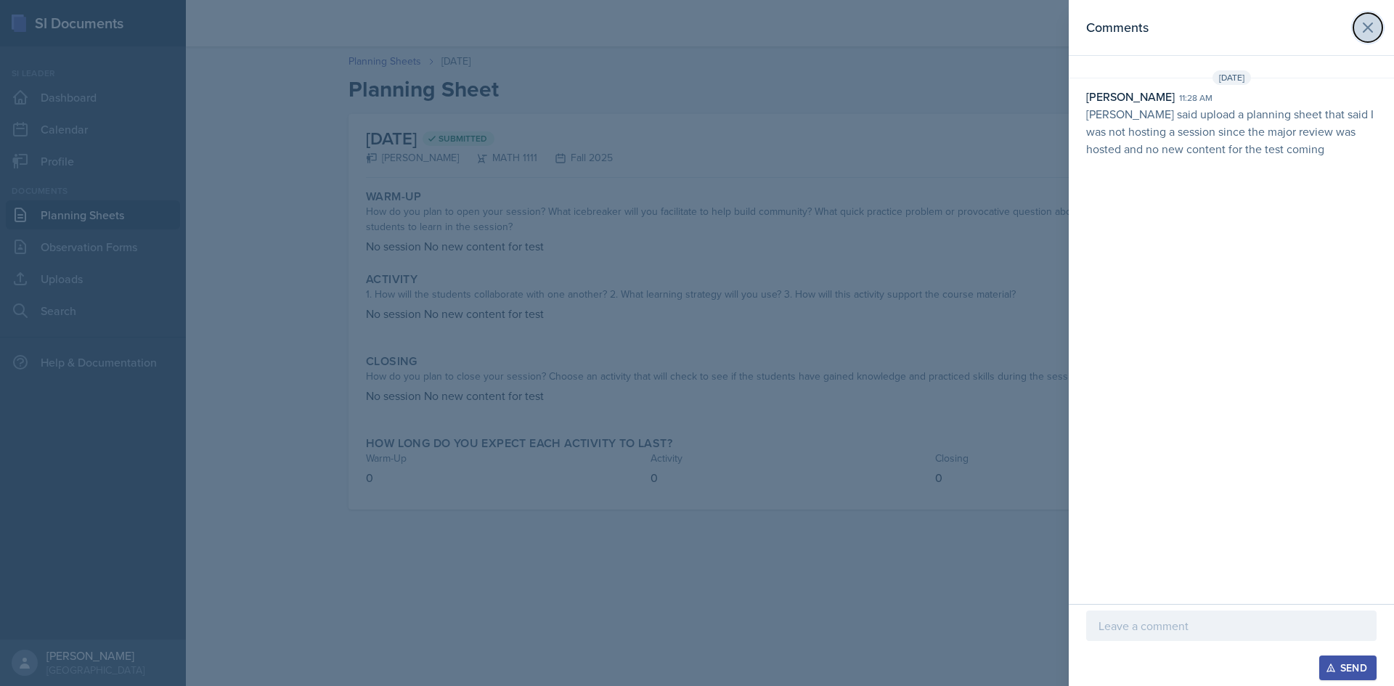
click at [1374, 30] on icon at bounding box center [1367, 27] width 17 height 17
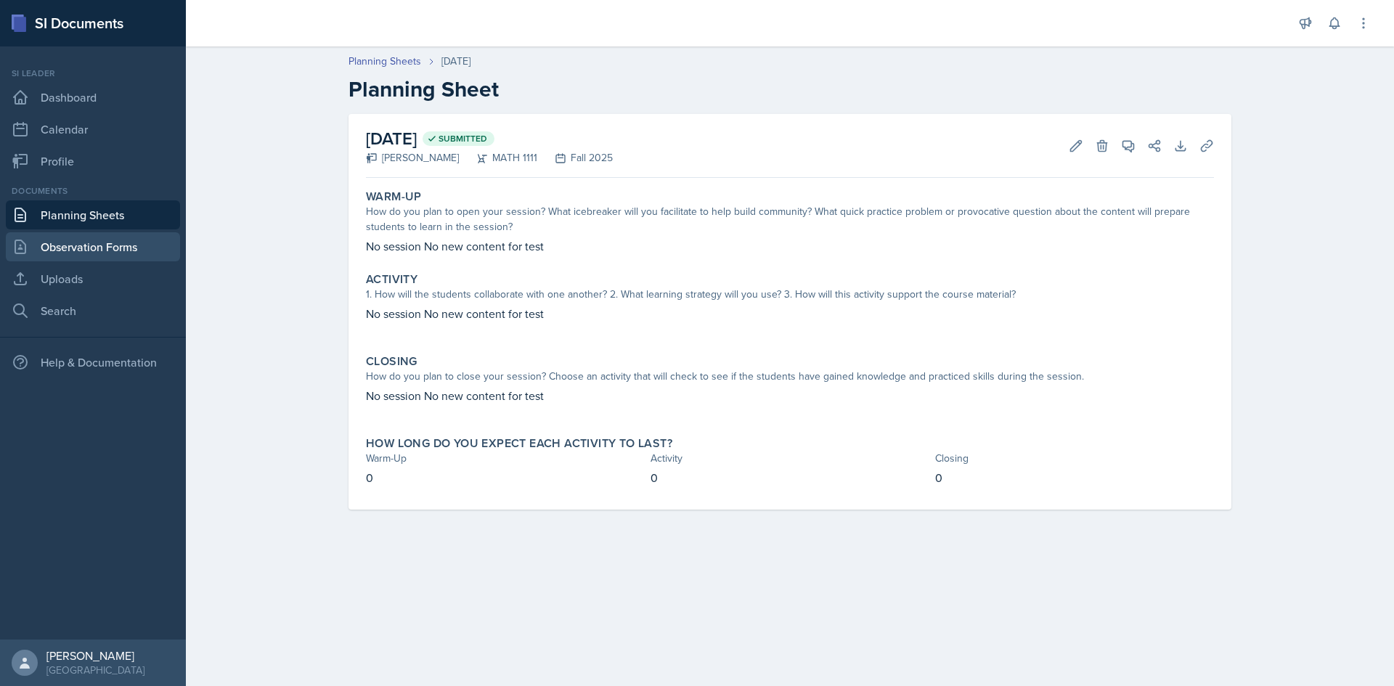
click at [100, 241] on link "Observation Forms" at bounding box center [93, 246] width 174 height 29
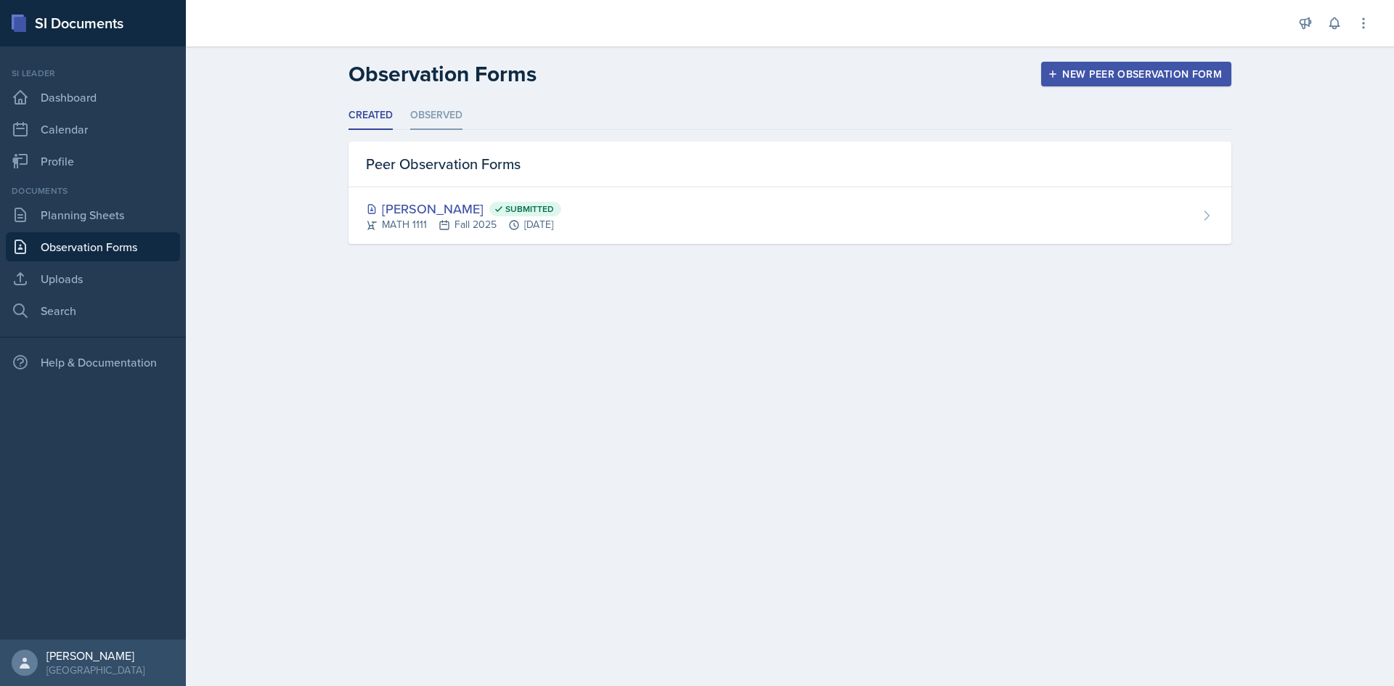
click at [428, 120] on li "Observed" at bounding box center [436, 116] width 52 height 28
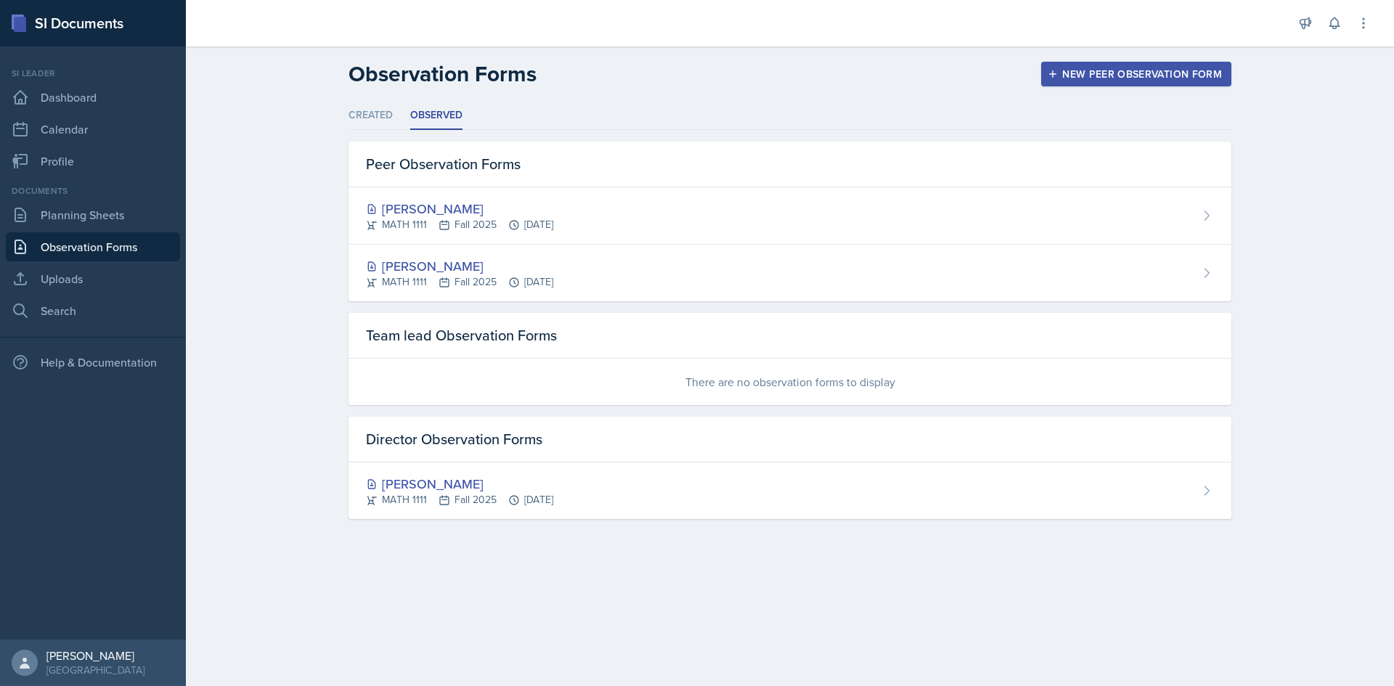
click at [423, 212] on div "[PERSON_NAME]" at bounding box center [459, 209] width 187 height 20
